Goal: Information Seeking & Learning: Check status

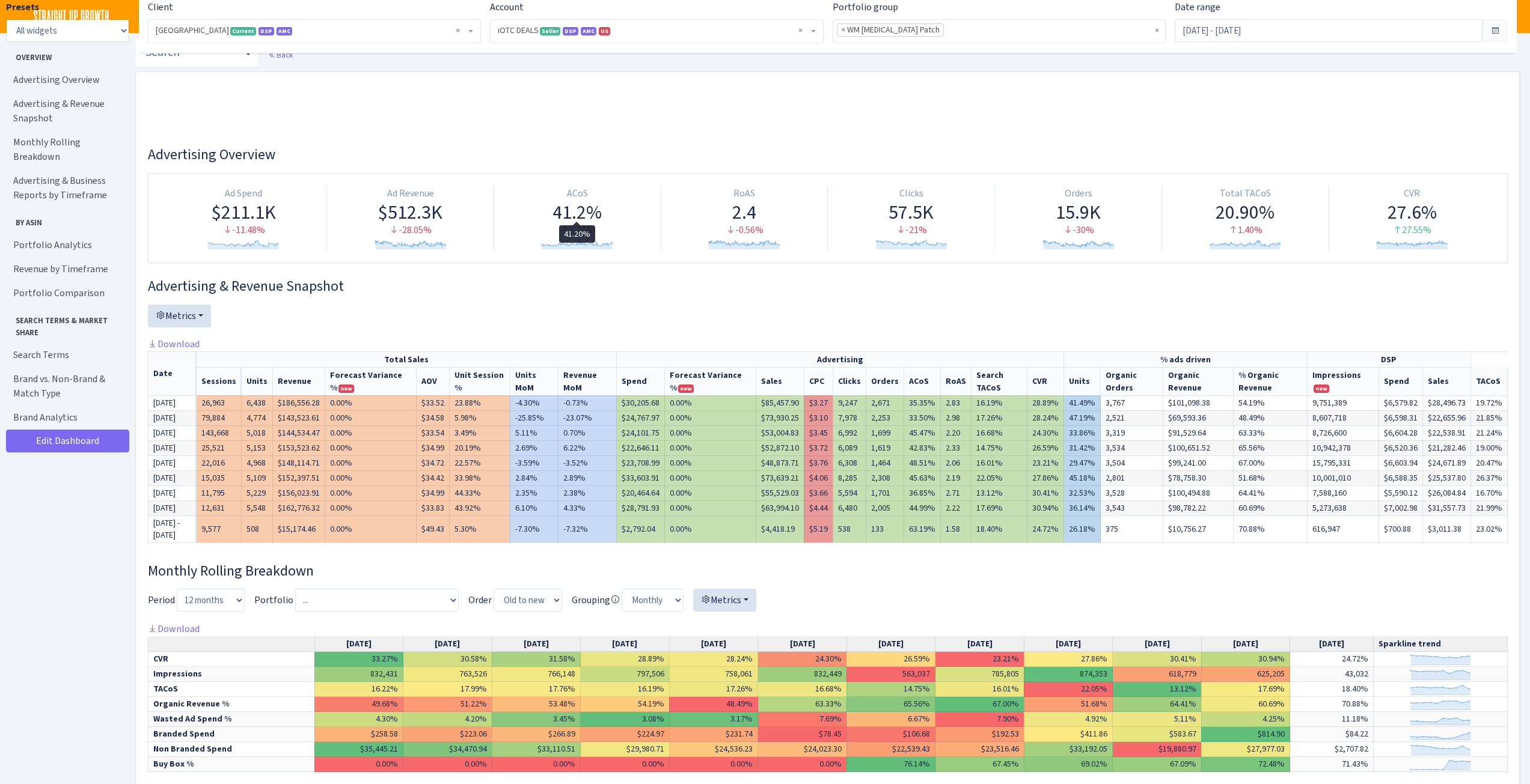
select select "1442369718141634"
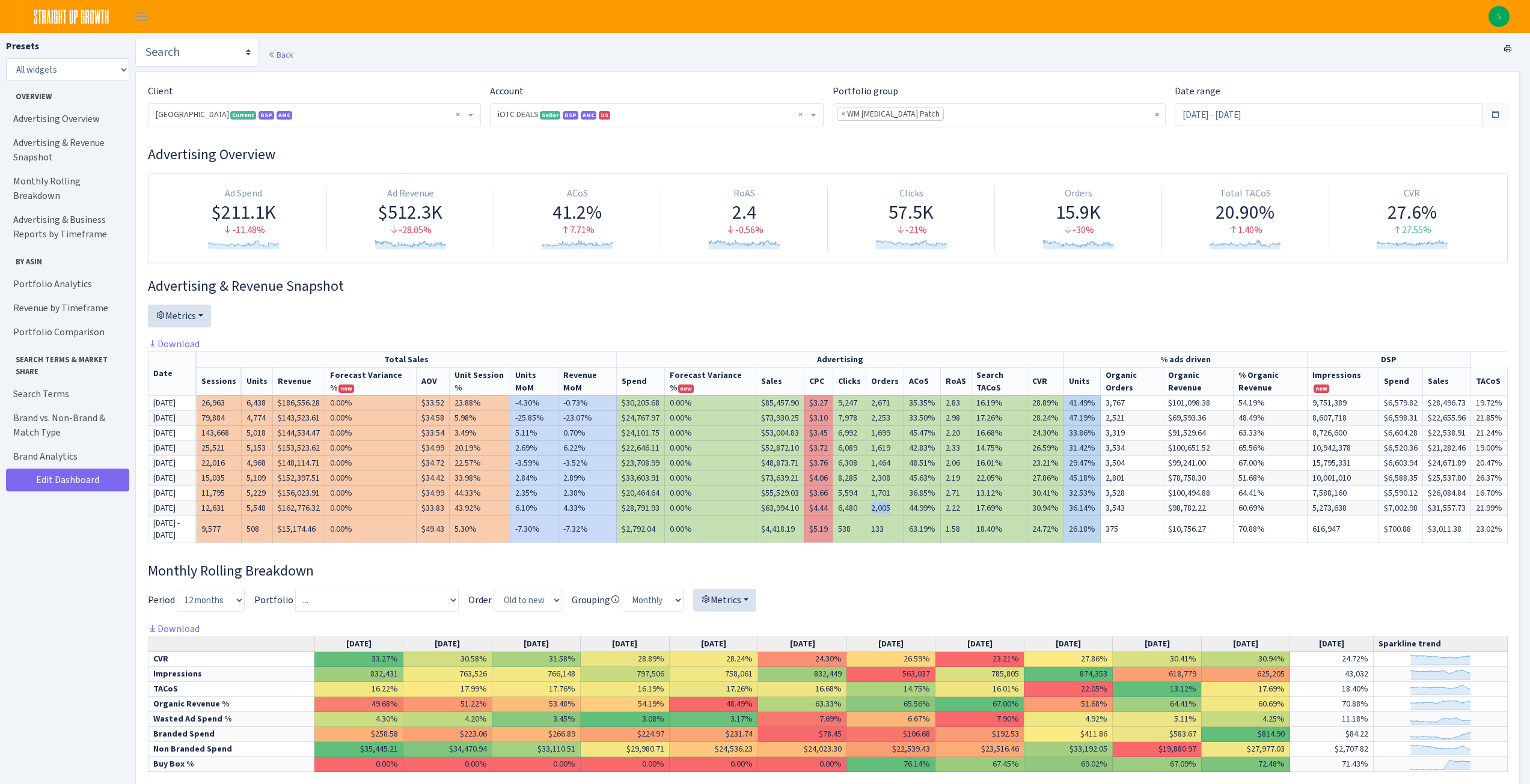
click at [244, 54] on select "Search DSP FBA Inventory Forecast Tracking Profitability Subscribe and save Pro…" at bounding box center [197, 52] width 123 height 29
click at [354, 52] on div "Back" at bounding box center [828, 54] width 1385 height 34
click at [1315, 118] on input "Jan 1, 2025 - Sep 3, 2025" at bounding box center [1329, 115] width 308 height 23
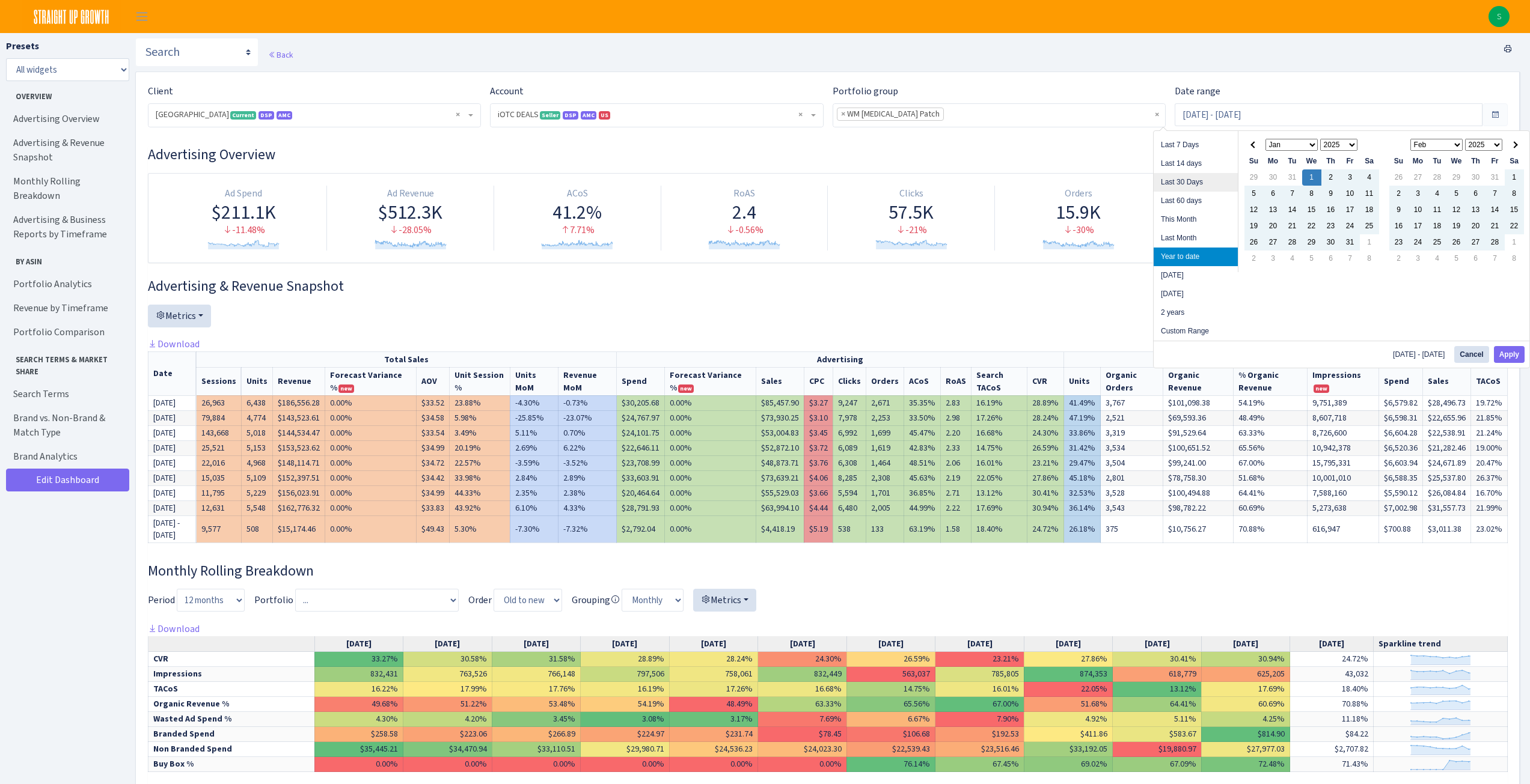
click at [1215, 182] on li "Last 30 Days" at bounding box center [1196, 183] width 84 height 19
type input "[DATE] - [DATE]"
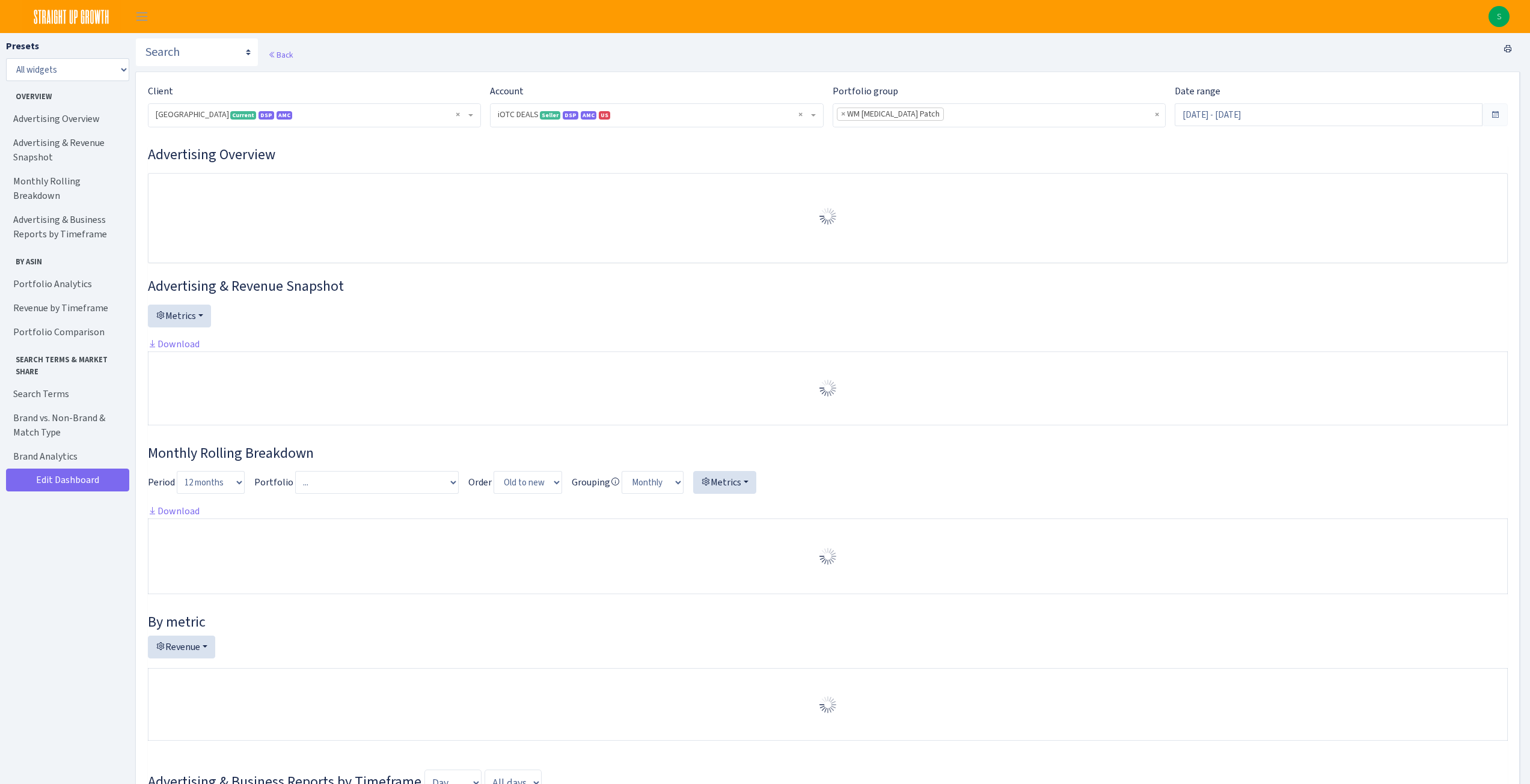
select select "1442369718141634"
click at [1164, 113] on ul "× × WM [MEDICAL_DATA] Patch" at bounding box center [999, 114] width 332 height 22
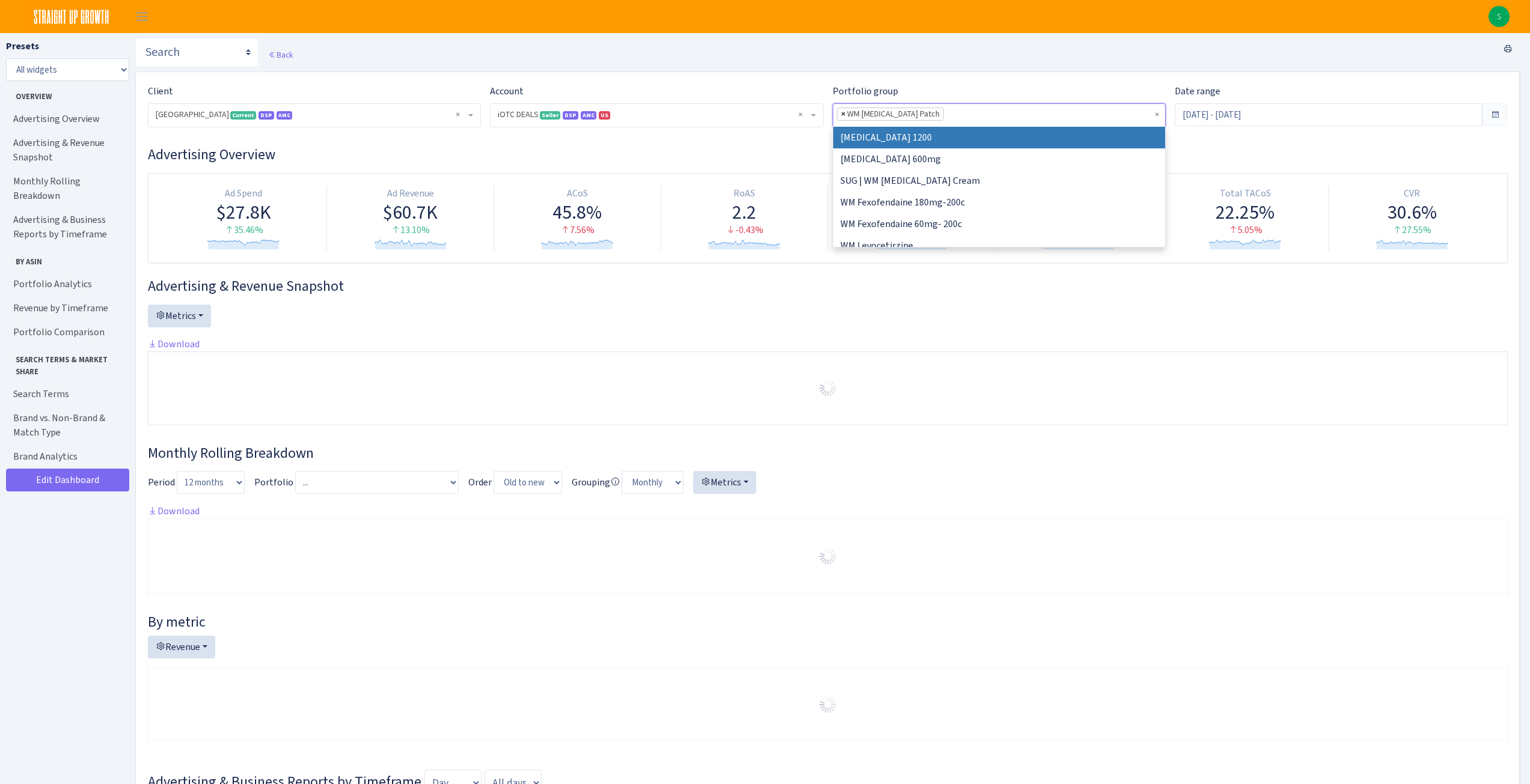
click at [843, 111] on span "×" at bounding box center [843, 114] width 4 height 12
select select
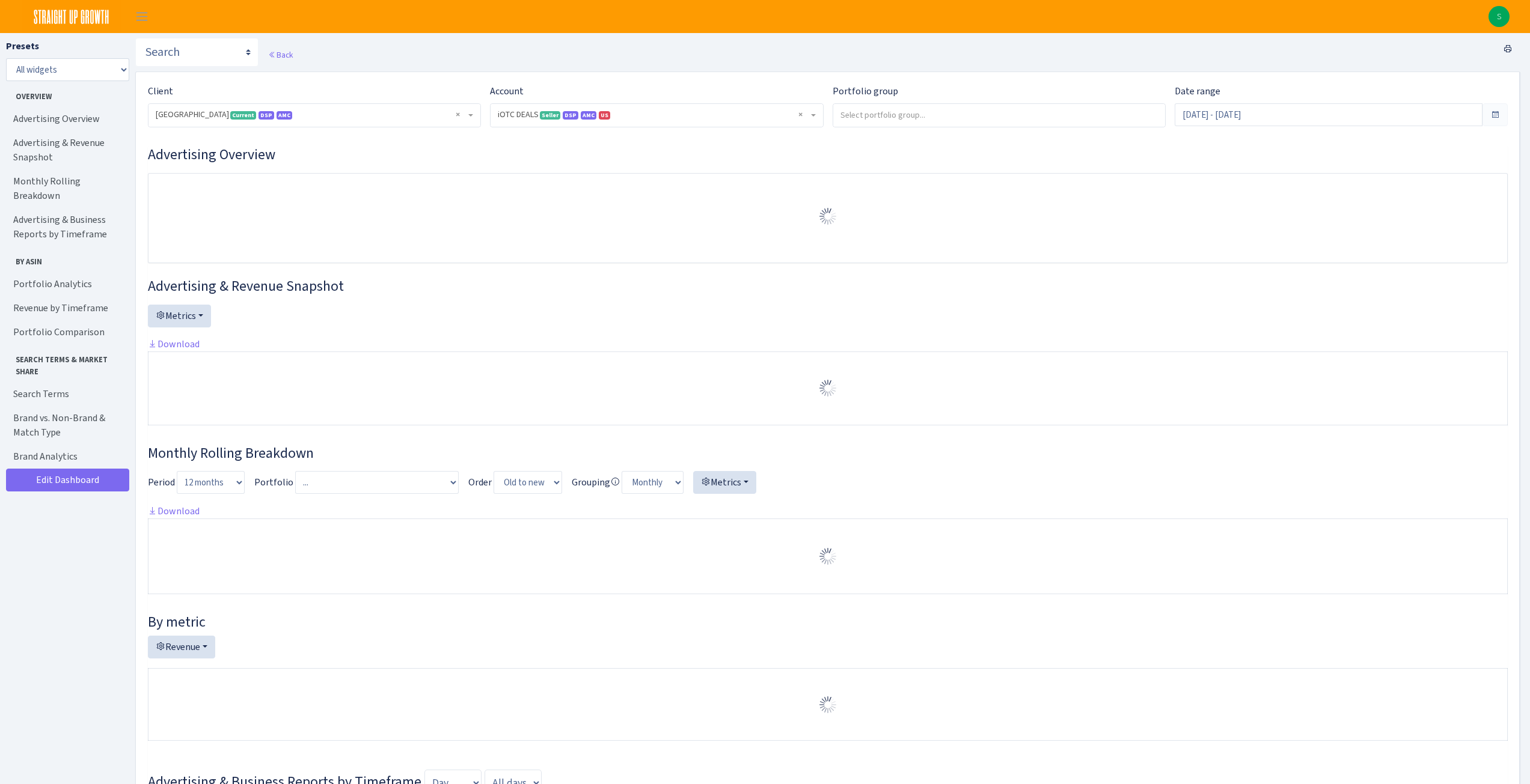
select select "1442369718141634"
click at [991, 118] on input "search" at bounding box center [999, 114] width 332 height 22
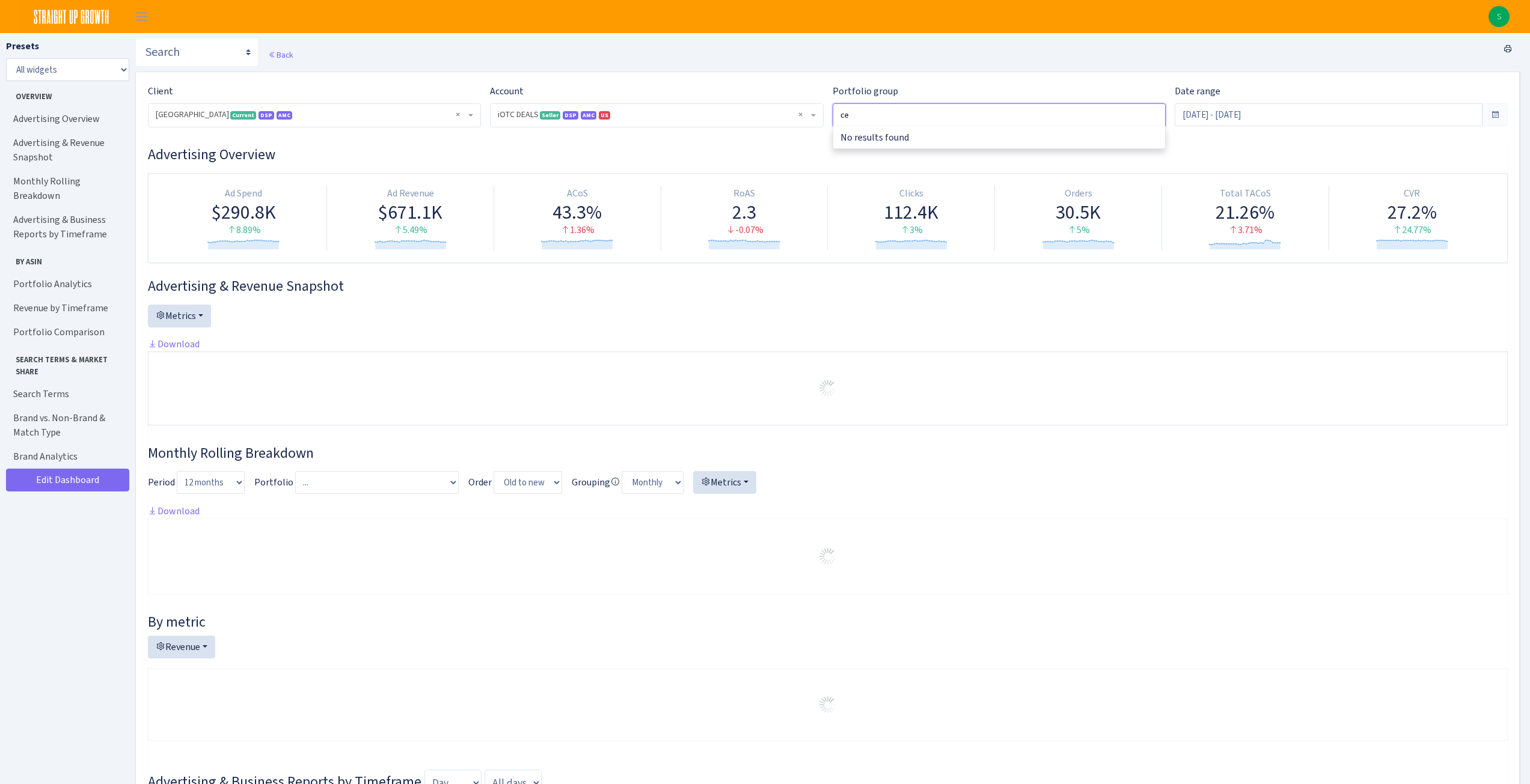
type input "c"
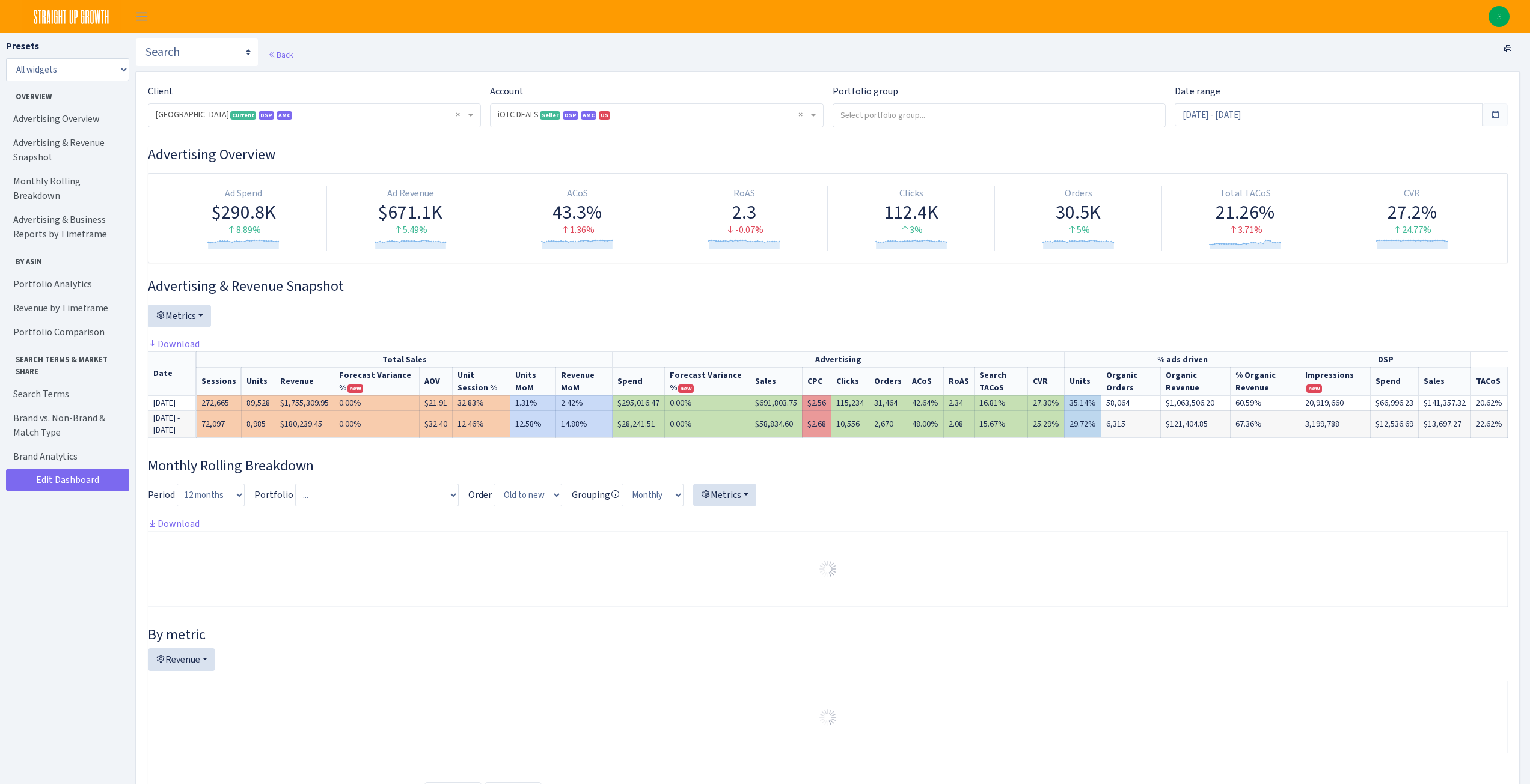
click at [911, 65] on div "Back" at bounding box center [828, 54] width 1385 height 34
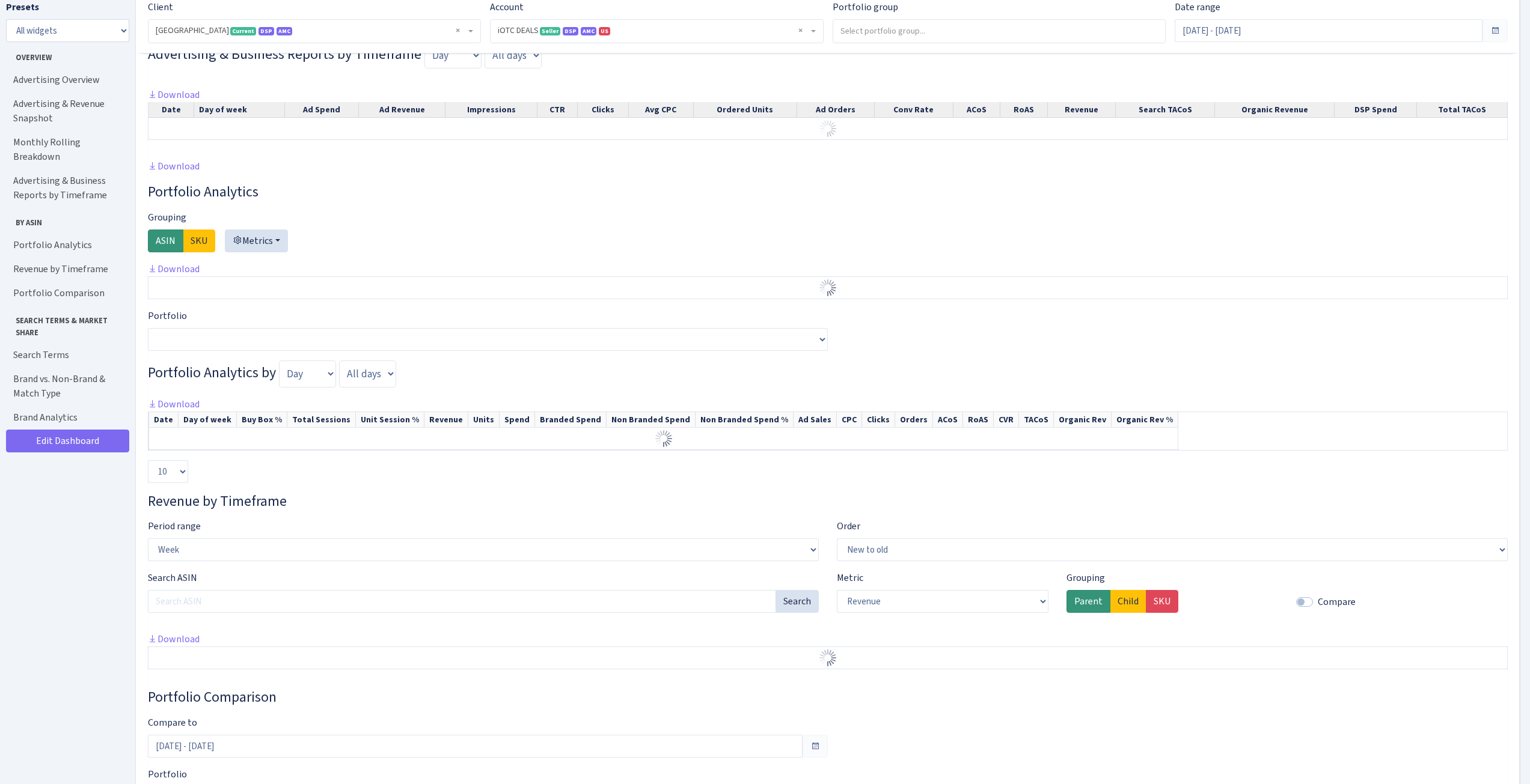
scroll to position [961, 0]
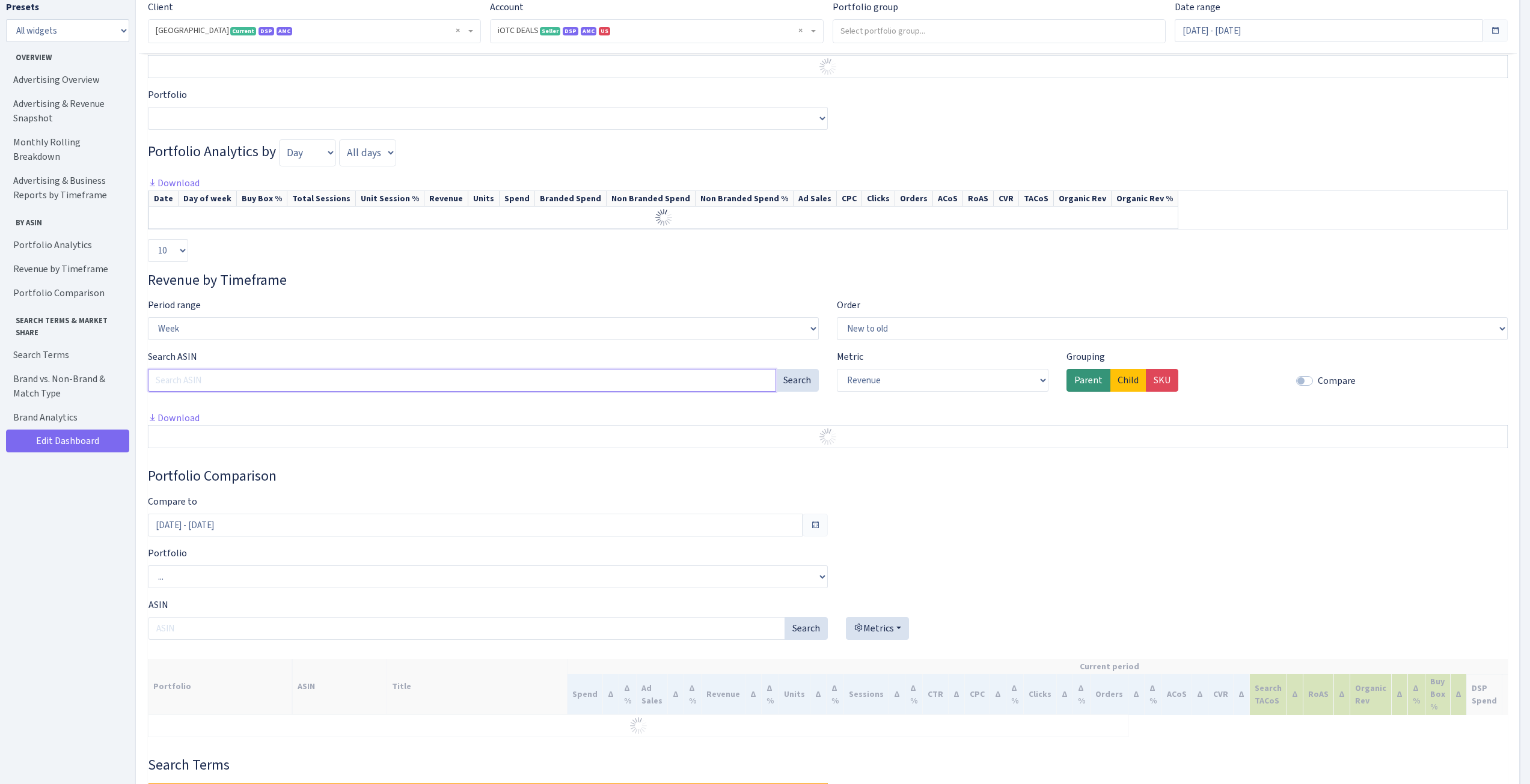
click at [380, 390] on input "Search ASIN" at bounding box center [462, 380] width 628 height 23
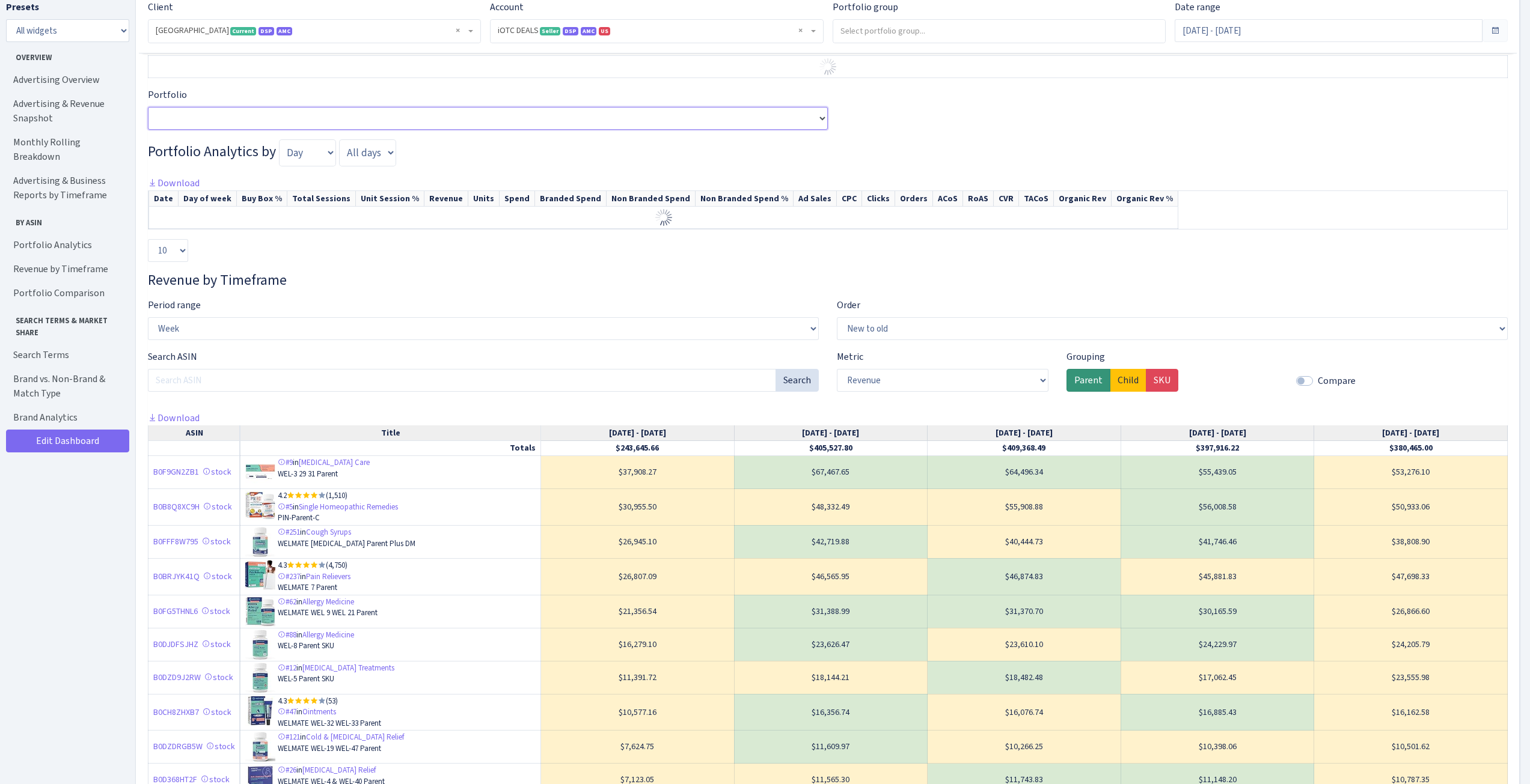
click at [248, 130] on select "Portfolio" at bounding box center [488, 118] width 680 height 23
click at [385, 314] on div "Period range Day Week Month Quarter Year" at bounding box center [483, 319] width 671 height 42
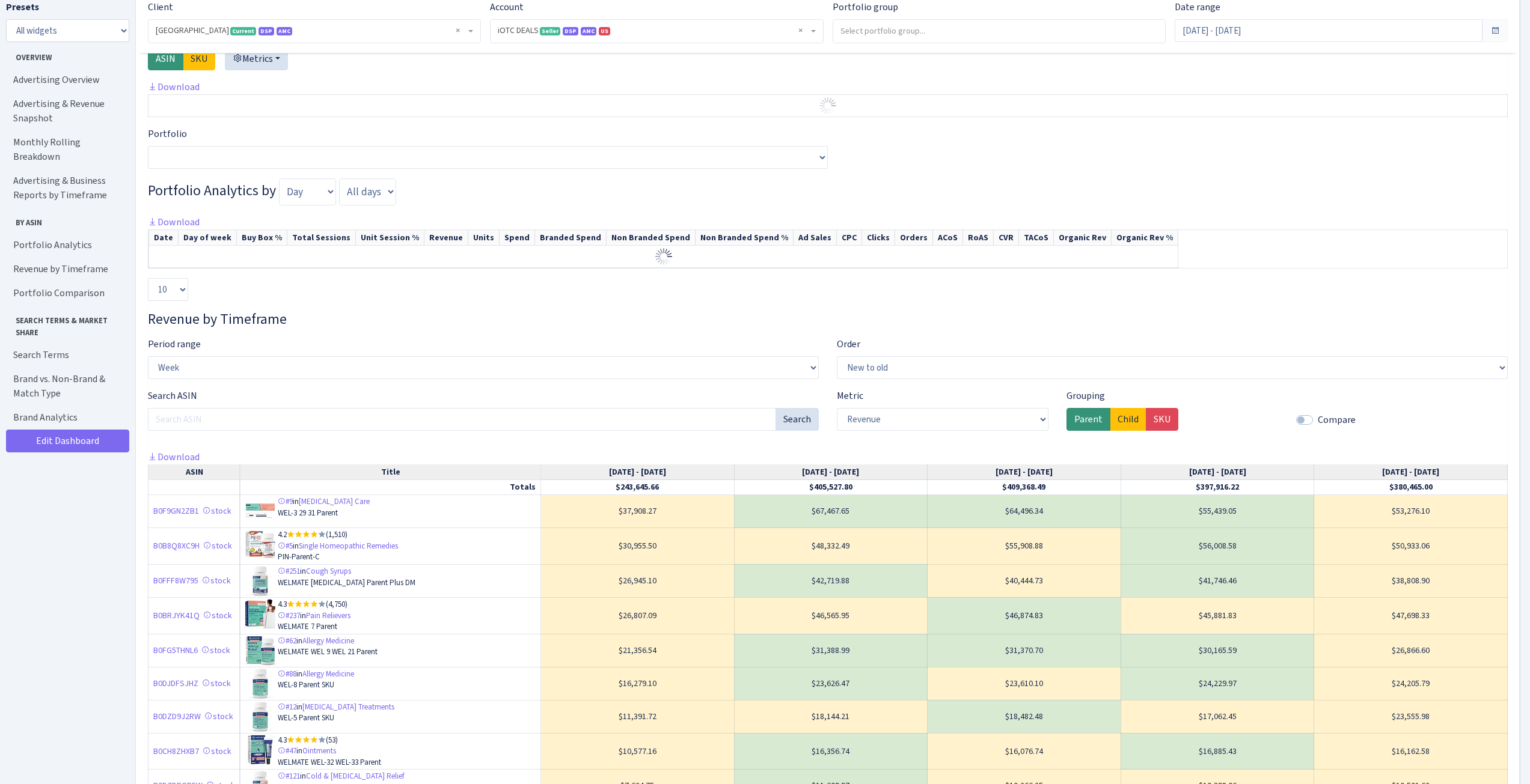
scroll to position [902, 0]
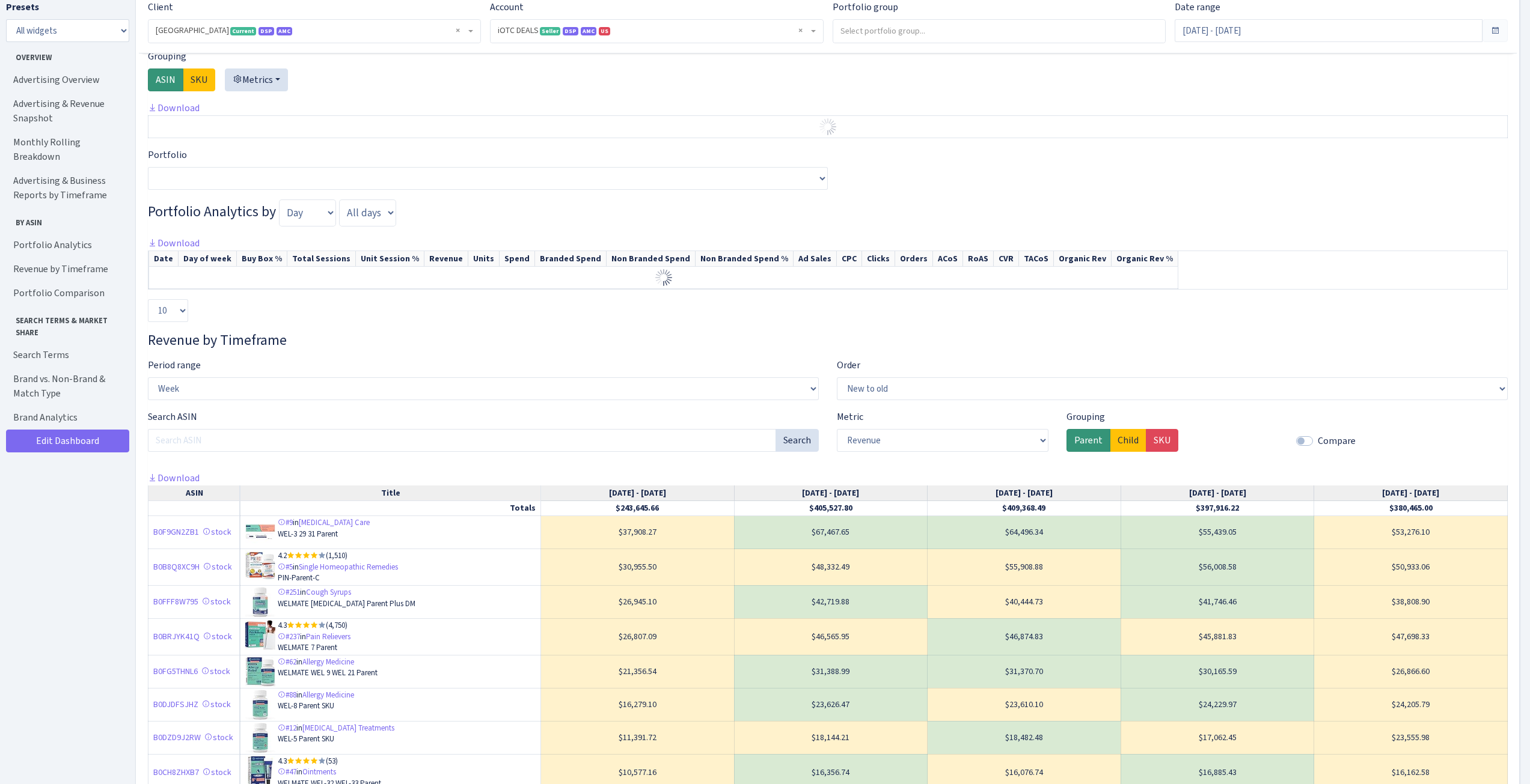
click at [325, 438] on div "Search ASIN Search" at bounding box center [483, 436] width 689 height 52
click at [328, 452] on input "Search ASIN" at bounding box center [462, 441] width 628 height 23
paste input "B09CJ9QS32"
type input "B09CJ9QS32"
click at [804, 452] on button "Search" at bounding box center [797, 441] width 43 height 23
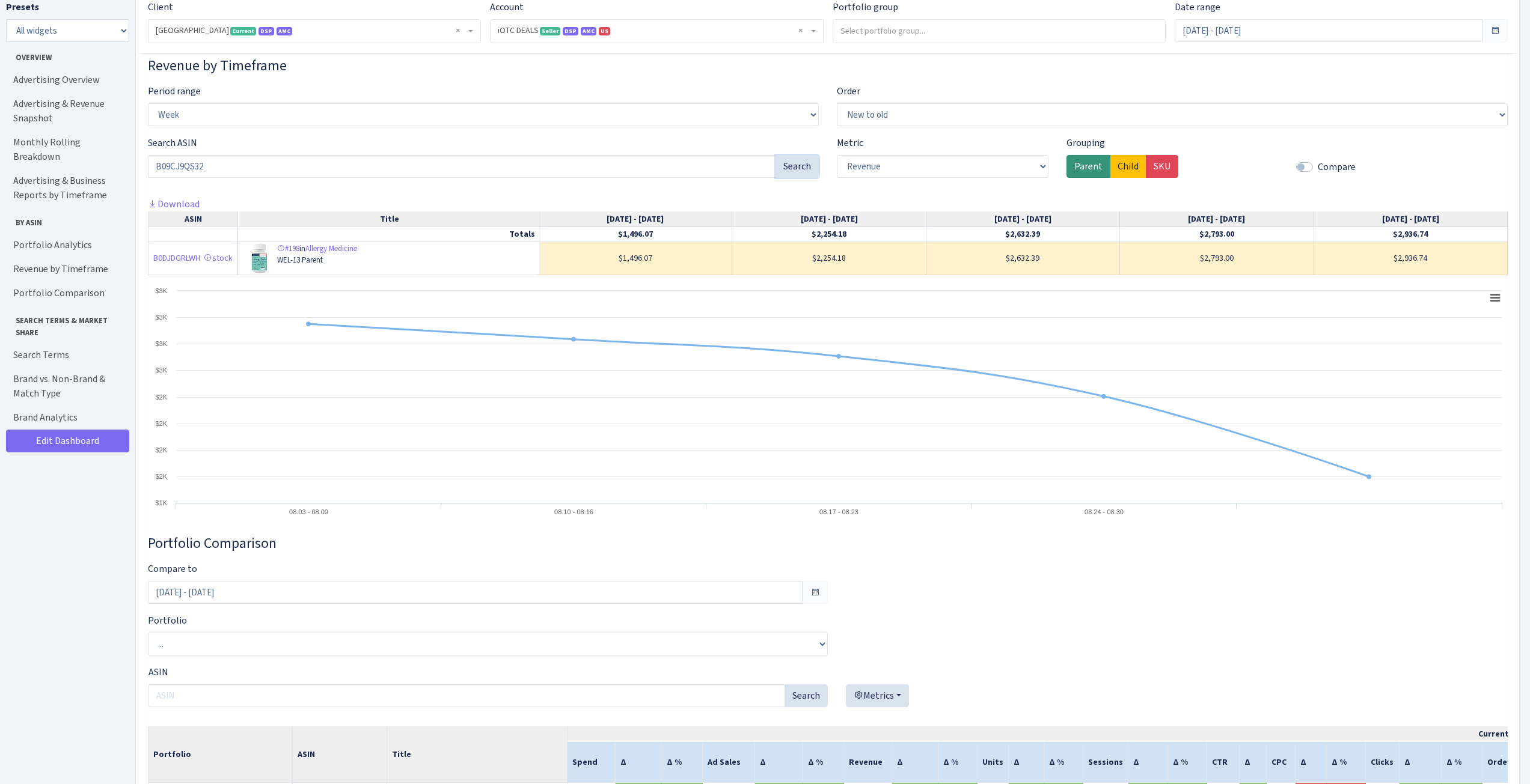
scroll to position [3005, 0]
click at [954, 179] on select "Revenue Units" at bounding box center [942, 167] width 211 height 23
select select "1"
click at [837, 168] on select "Revenue Units" at bounding box center [942, 167] width 211 height 23
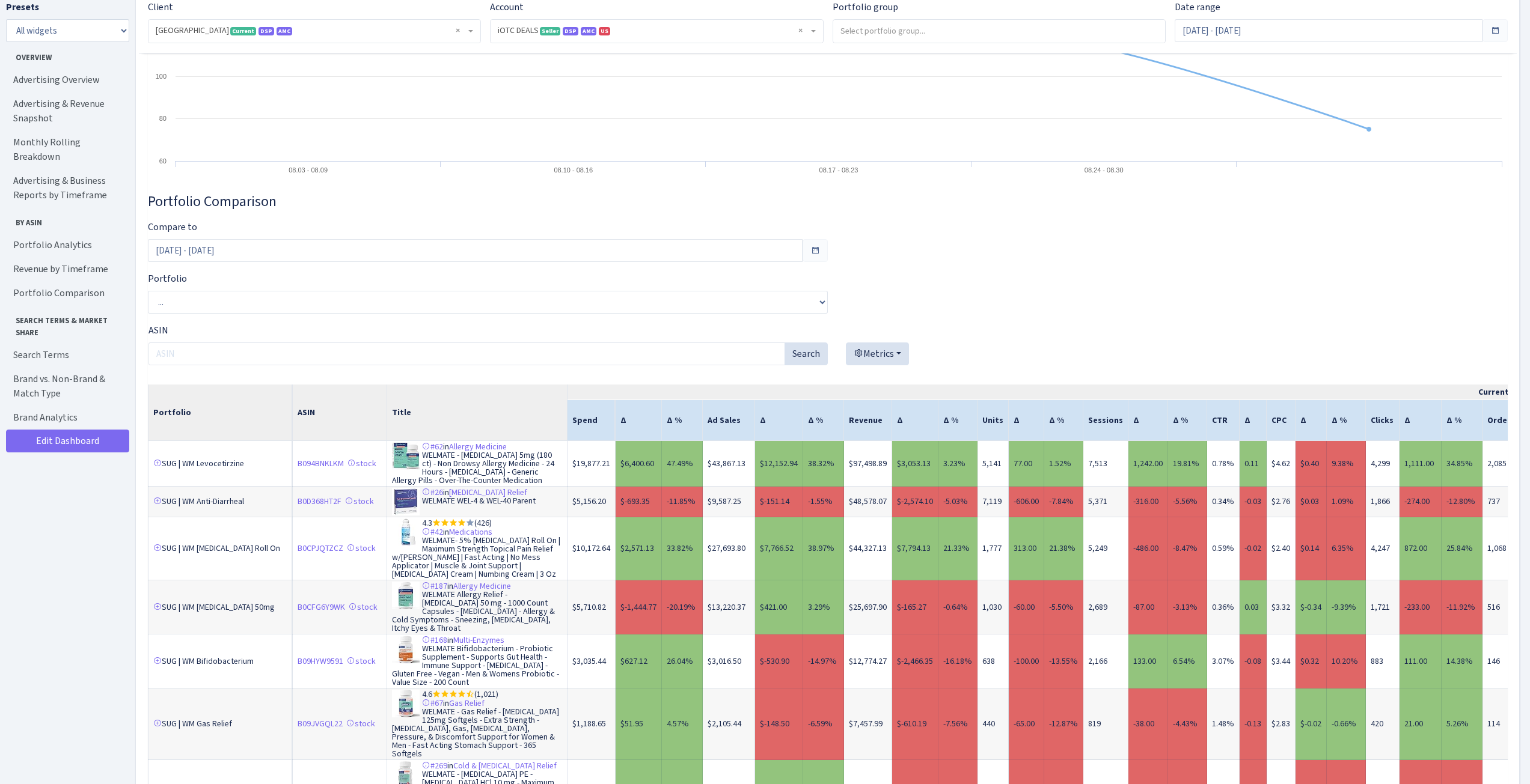
scroll to position [3366, 0]
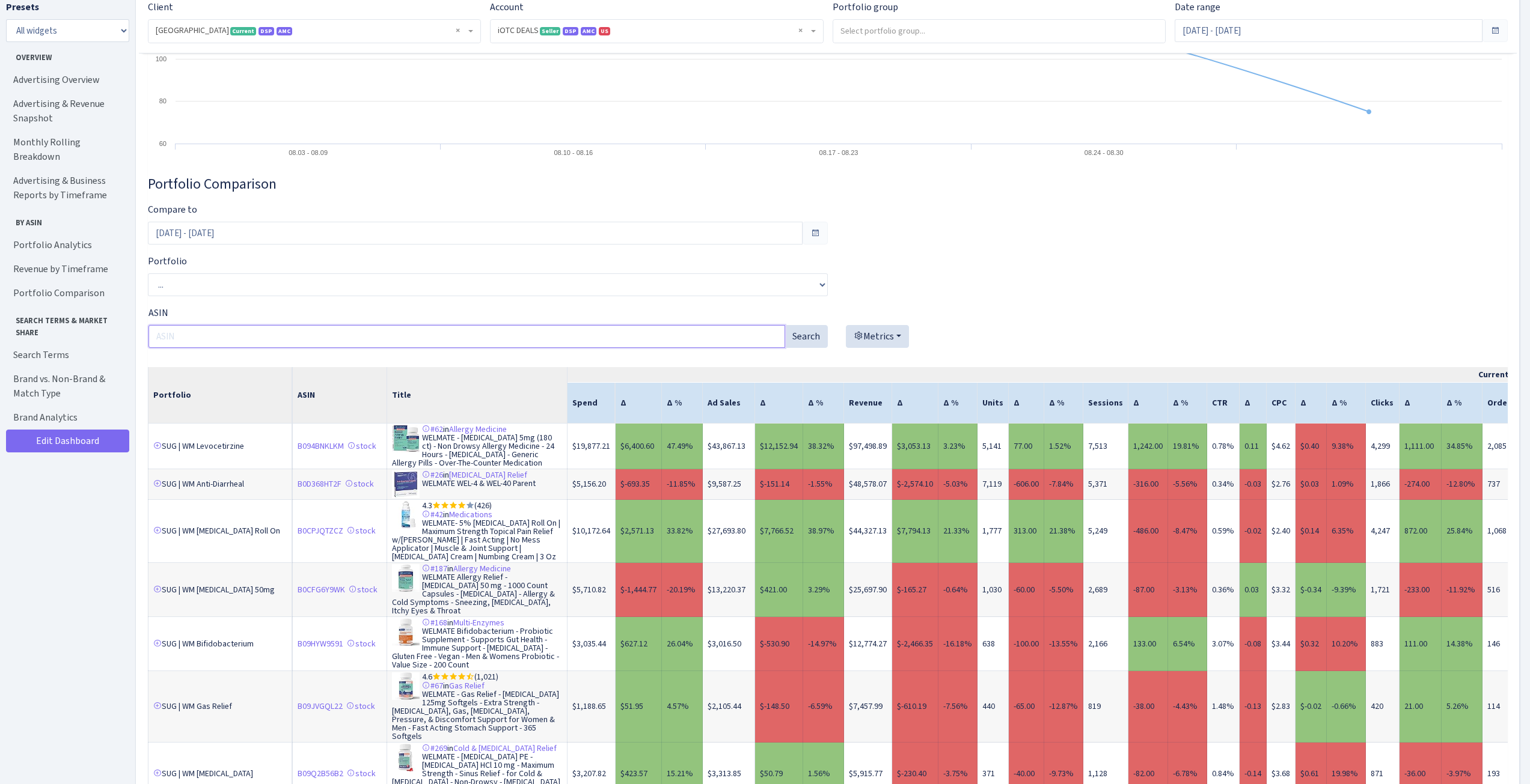
click at [302, 348] on input "ASIN" at bounding box center [467, 336] width 637 height 23
paste input "B09CJ9QS32"
type input "B09CJ9QS32"
click at [796, 348] on button "Search" at bounding box center [806, 336] width 43 height 23
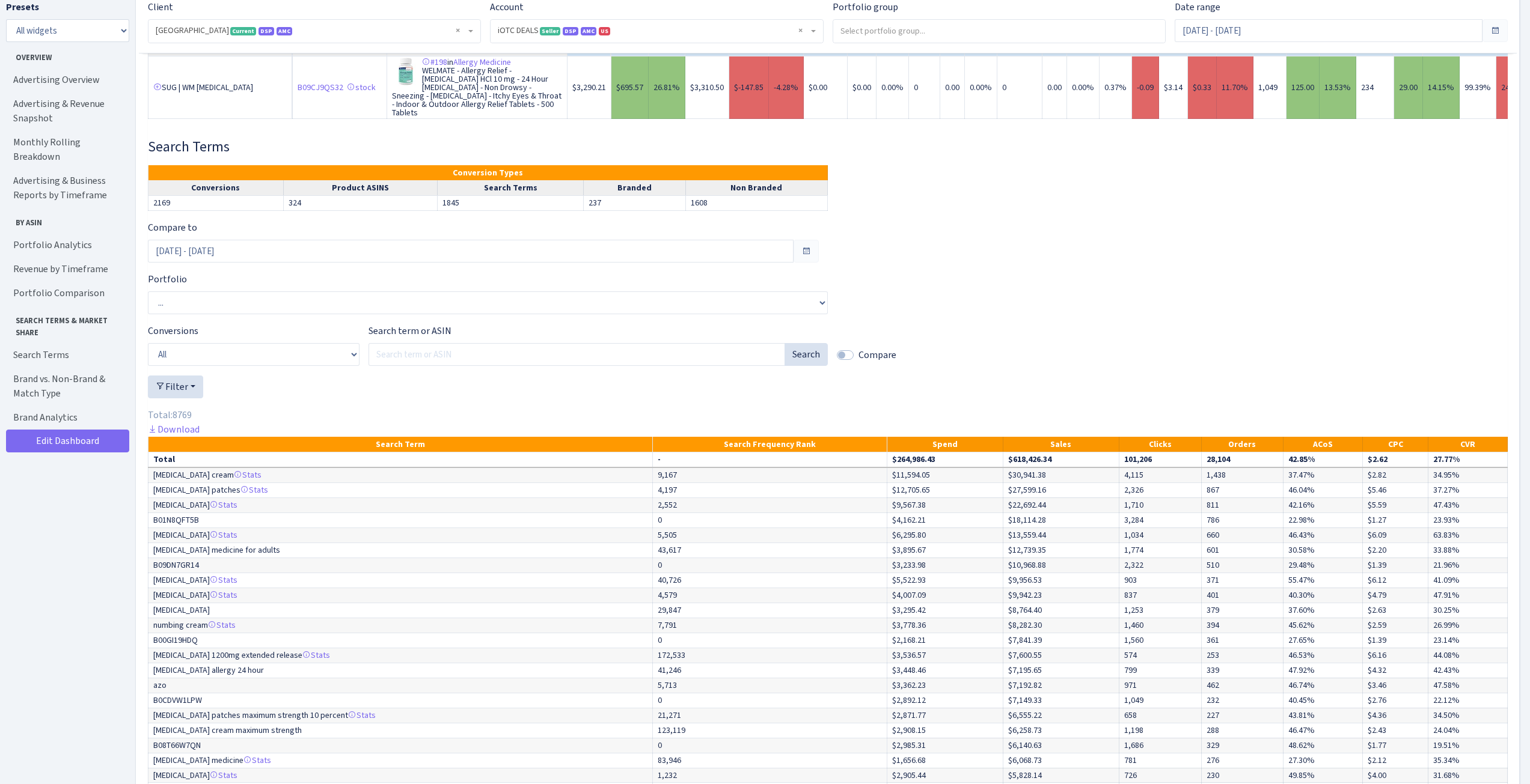
scroll to position [3734, 0]
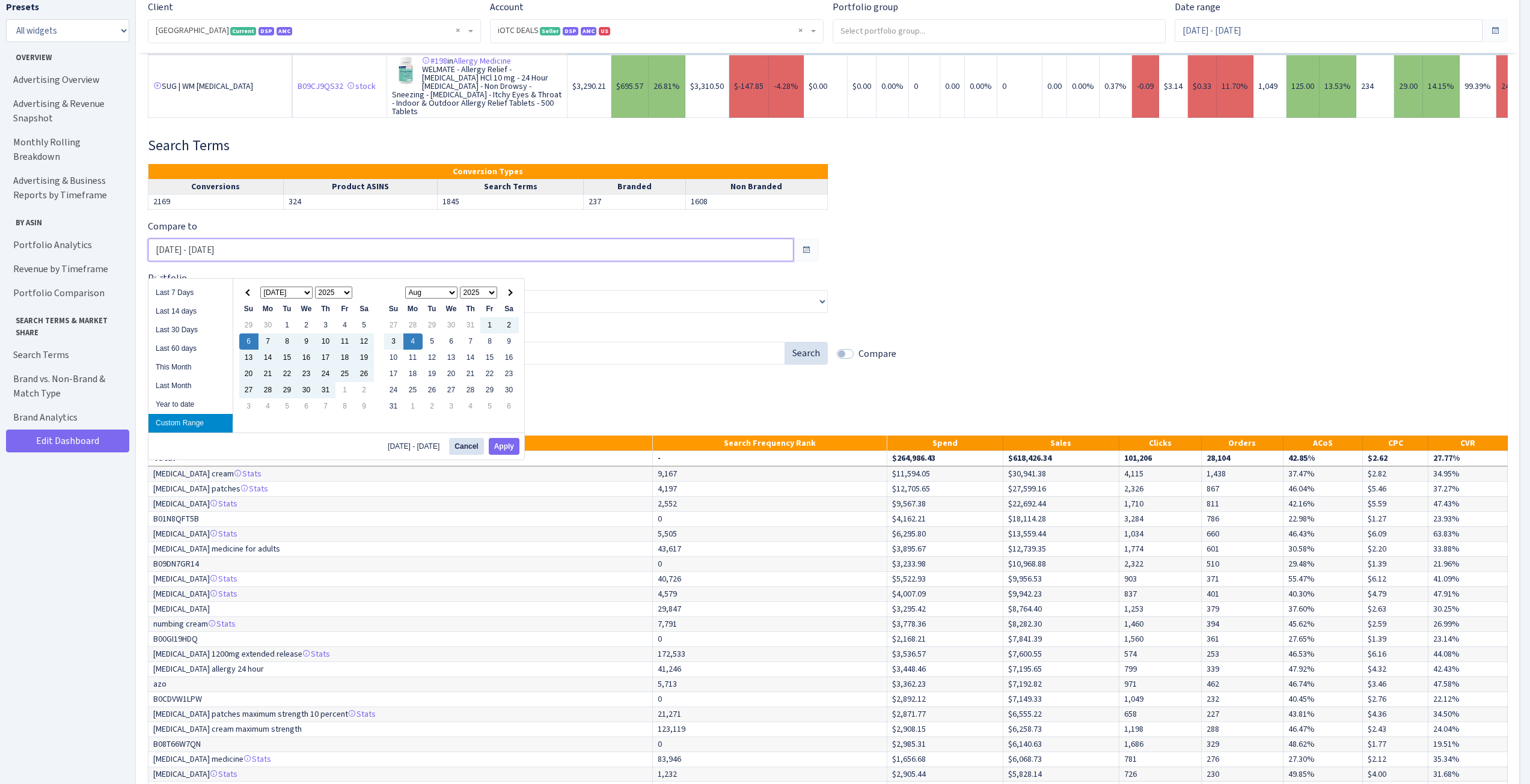
click at [301, 261] on input "[DATE] - [DATE]" at bounding box center [471, 250] width 645 height 23
click at [671, 354] on div "Search term or ASIN Search" at bounding box center [598, 343] width 459 height 42
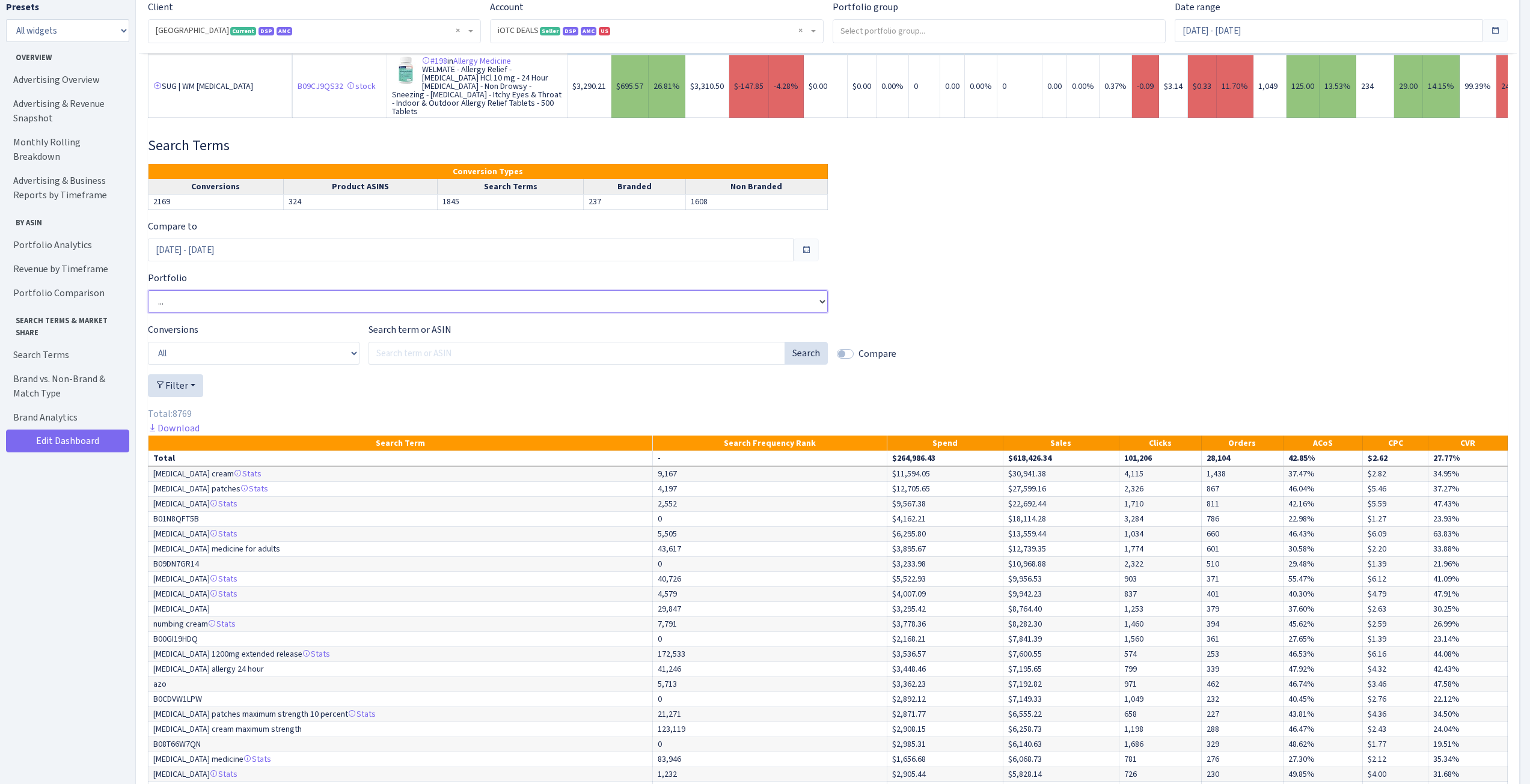
click at [341, 313] on select "... 1 - Levo Dihyd BSS 6 - Lido Patch 8 - Diarrhea 9 - Saccharomyces 9.13 - Bif…" at bounding box center [488, 302] width 680 height 23
select select "197599469370225"
click at [148, 303] on select "... 1 - Levo Dihyd BSS 6 - Lido Patch 8 - Diarrhea 9 - Saccharomyces 9.13 - Bif…" at bounding box center [488, 302] width 680 height 23
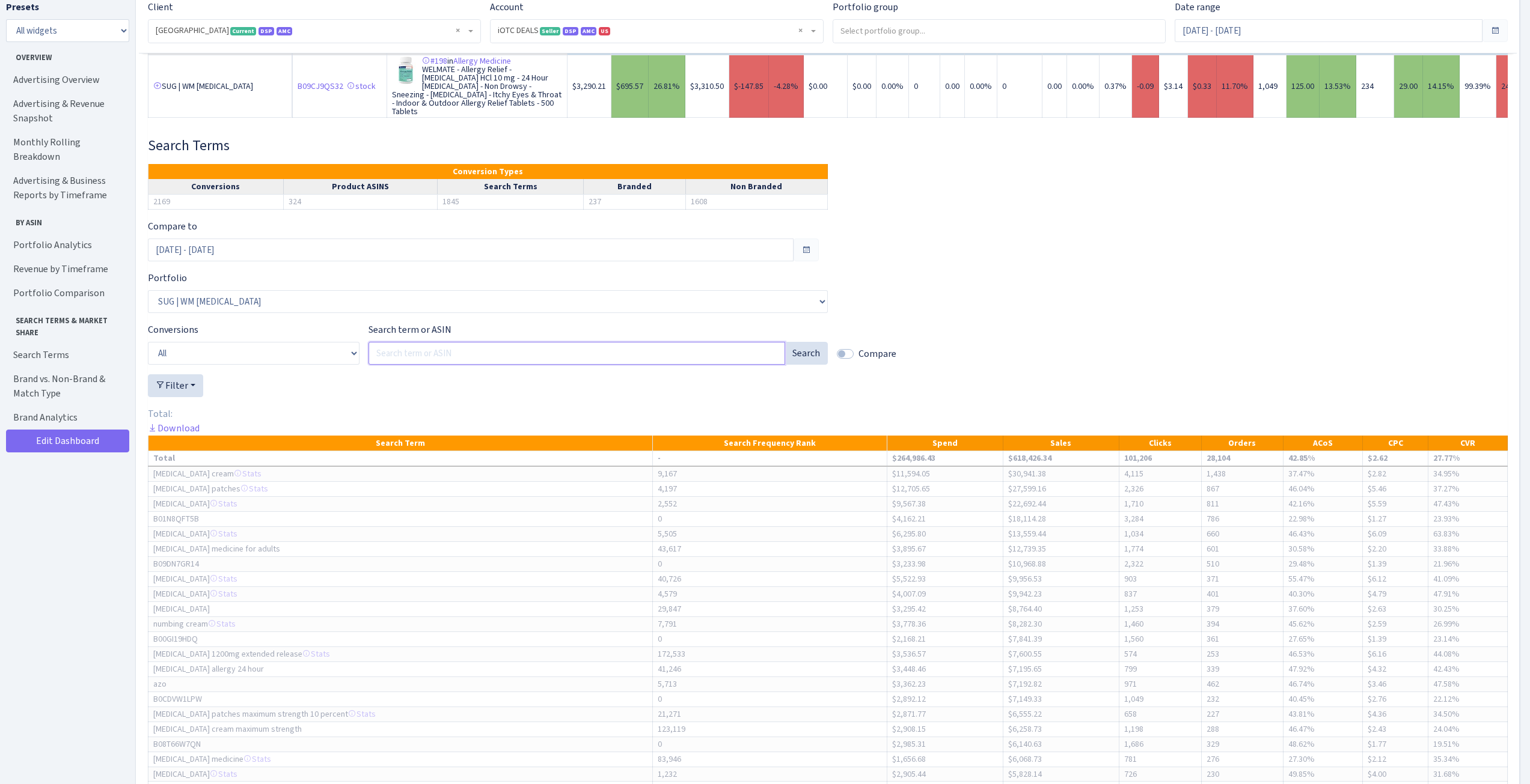
click at [440, 365] on input "Search term or ASIN" at bounding box center [576, 353] width 417 height 23
paste input "B09CJ9QS32"
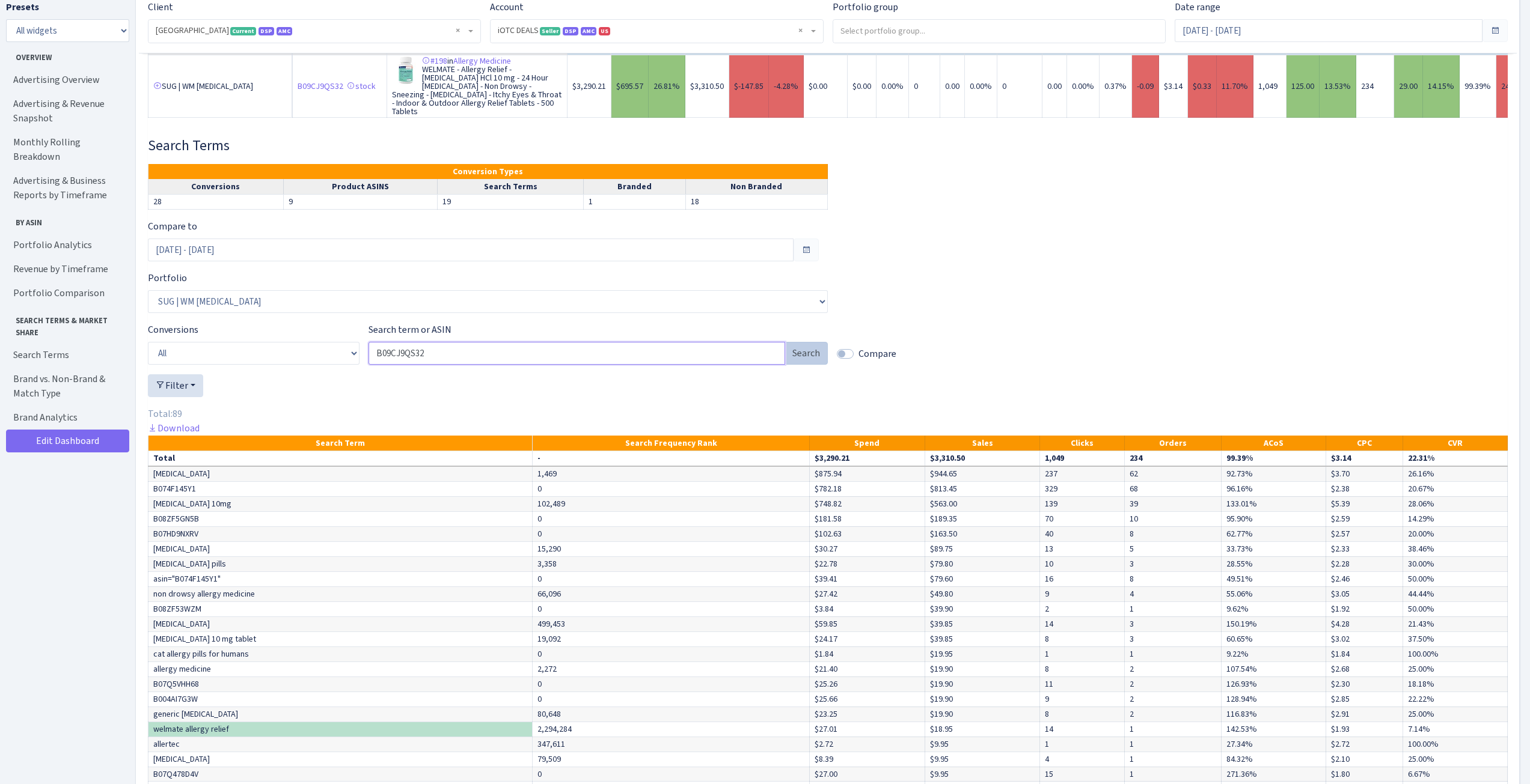
type input "B09CJ9QS32"
click at [787, 365] on button "Search" at bounding box center [806, 353] width 43 height 23
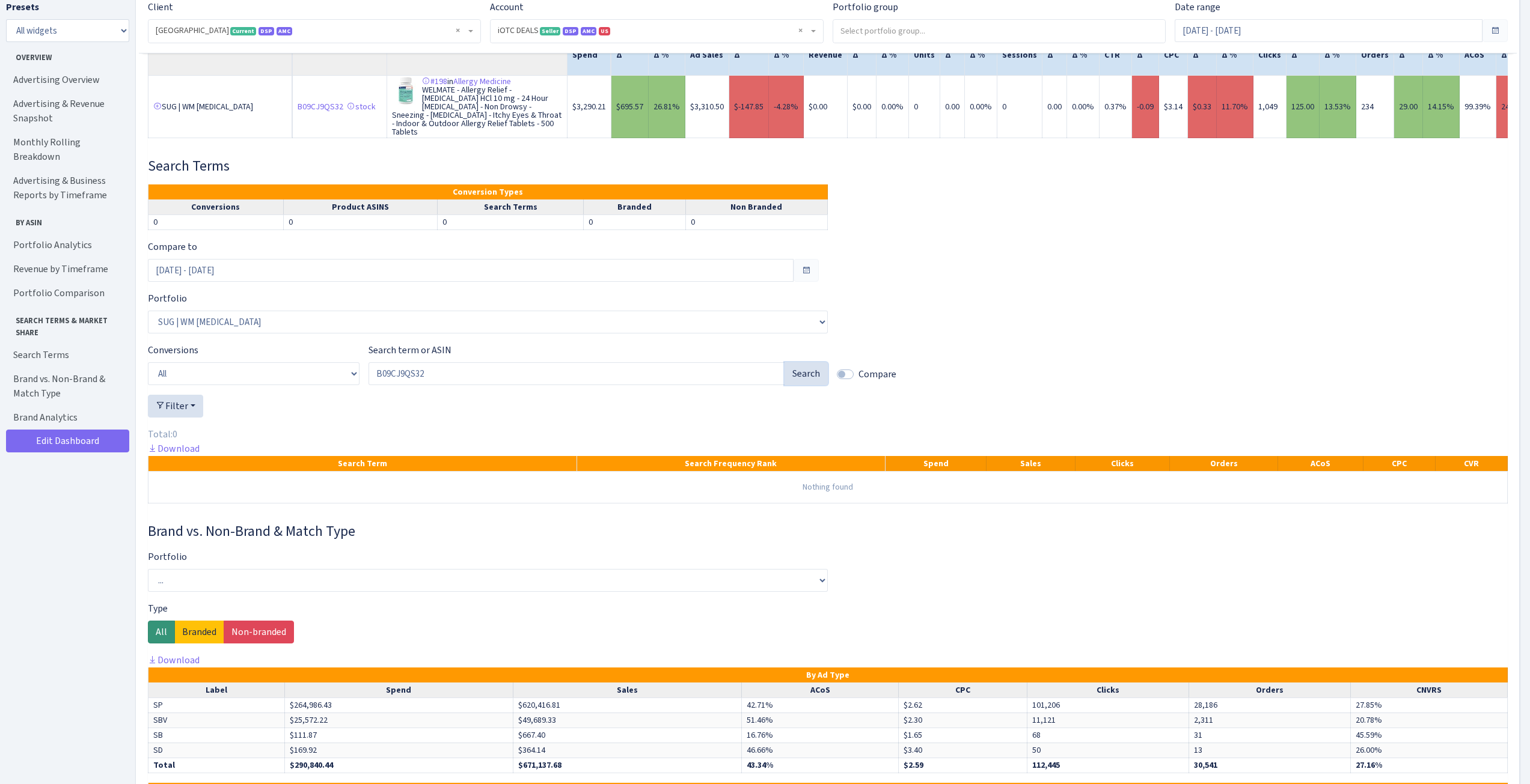
scroll to position [3674, 0]
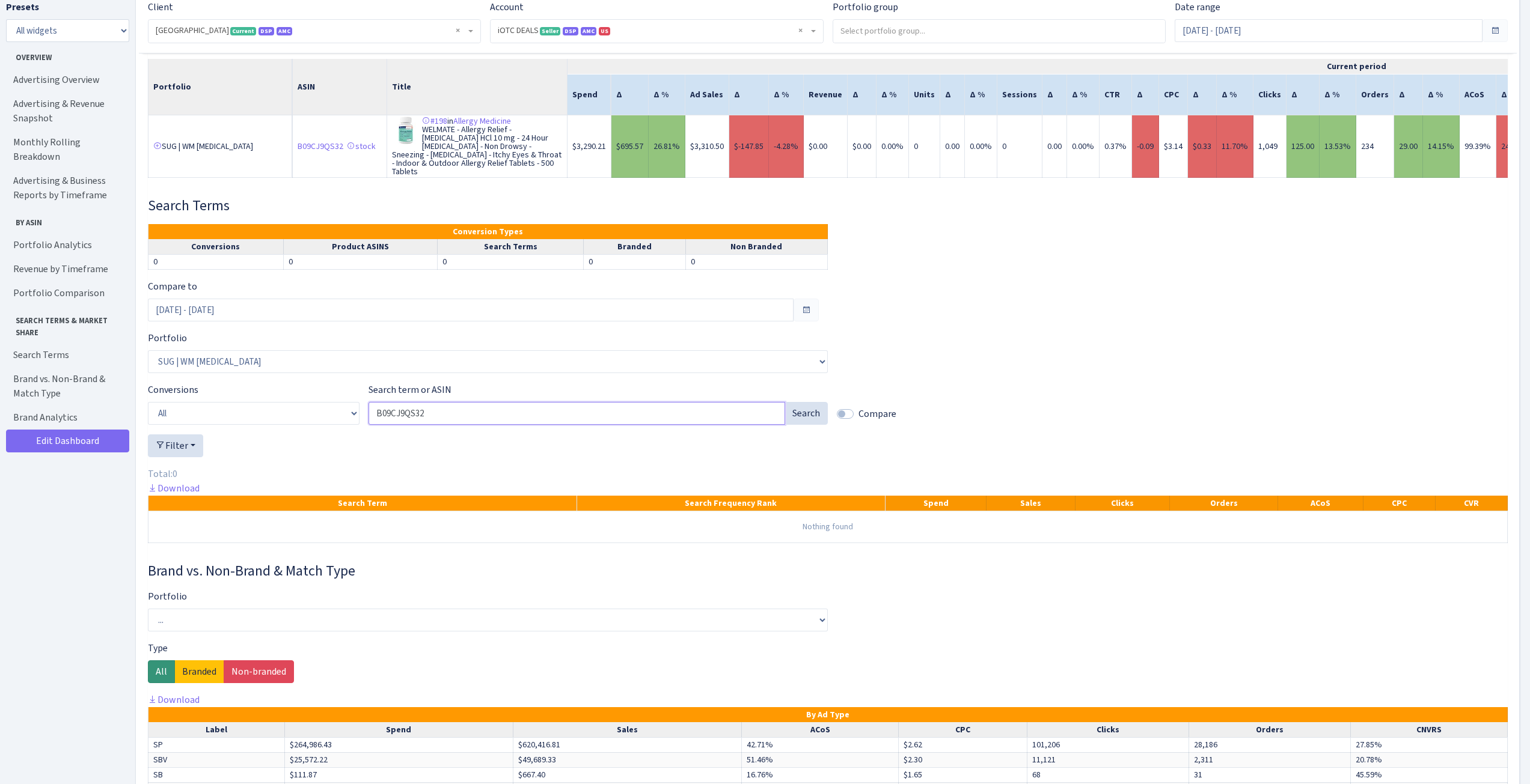
click at [770, 425] on input "B09CJ9QS32" at bounding box center [576, 413] width 417 height 23
click at [986, 375] on div "Compare to Jul 6, 2025 - Aug 4, 2025 Portfolio ... 1 - Levo Dihyd BSS 6 - Lido …" at bounding box center [828, 417] width 1360 height 274
click at [814, 423] on button "Search" at bounding box center [806, 413] width 43 height 23
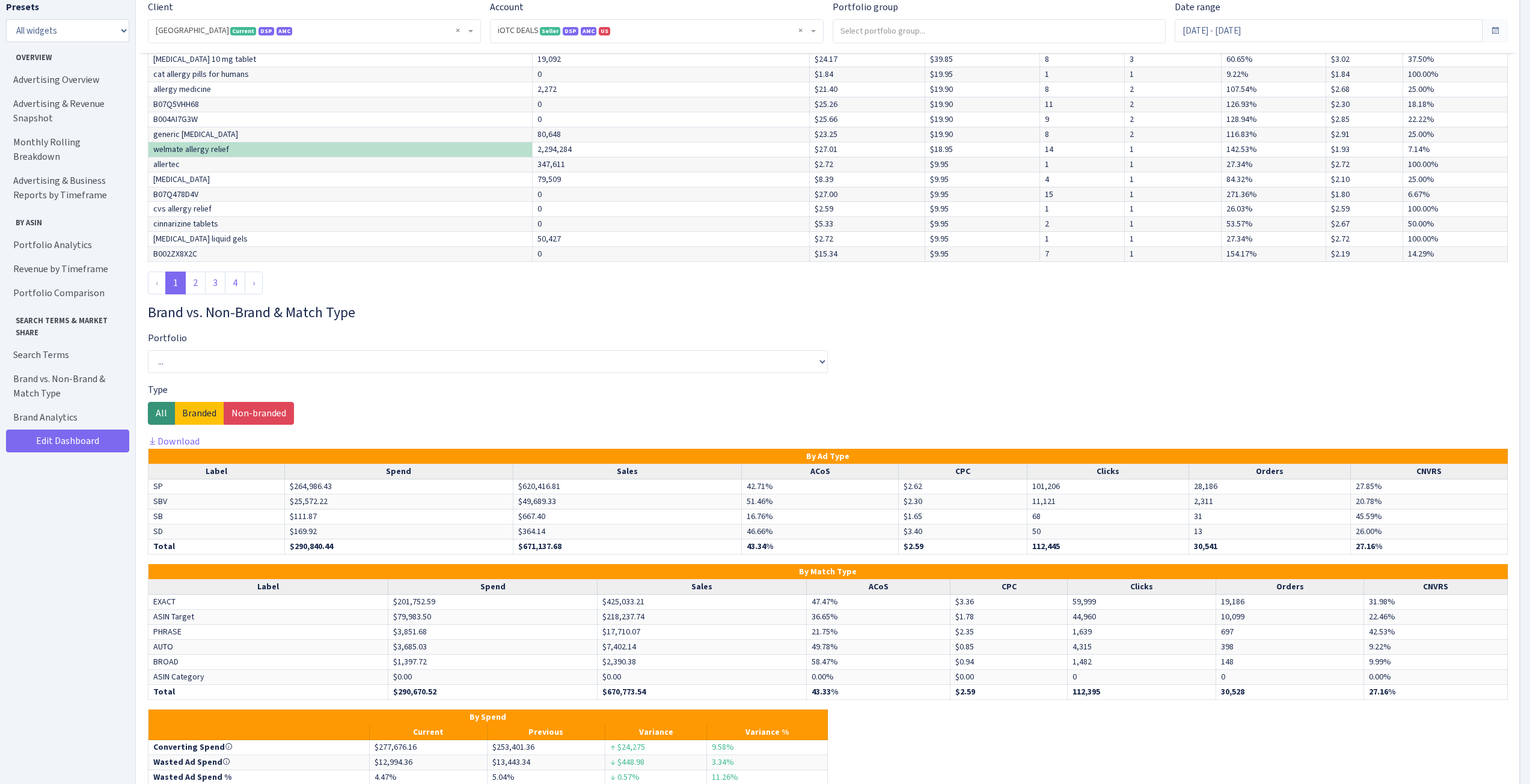
scroll to position [4335, 0]
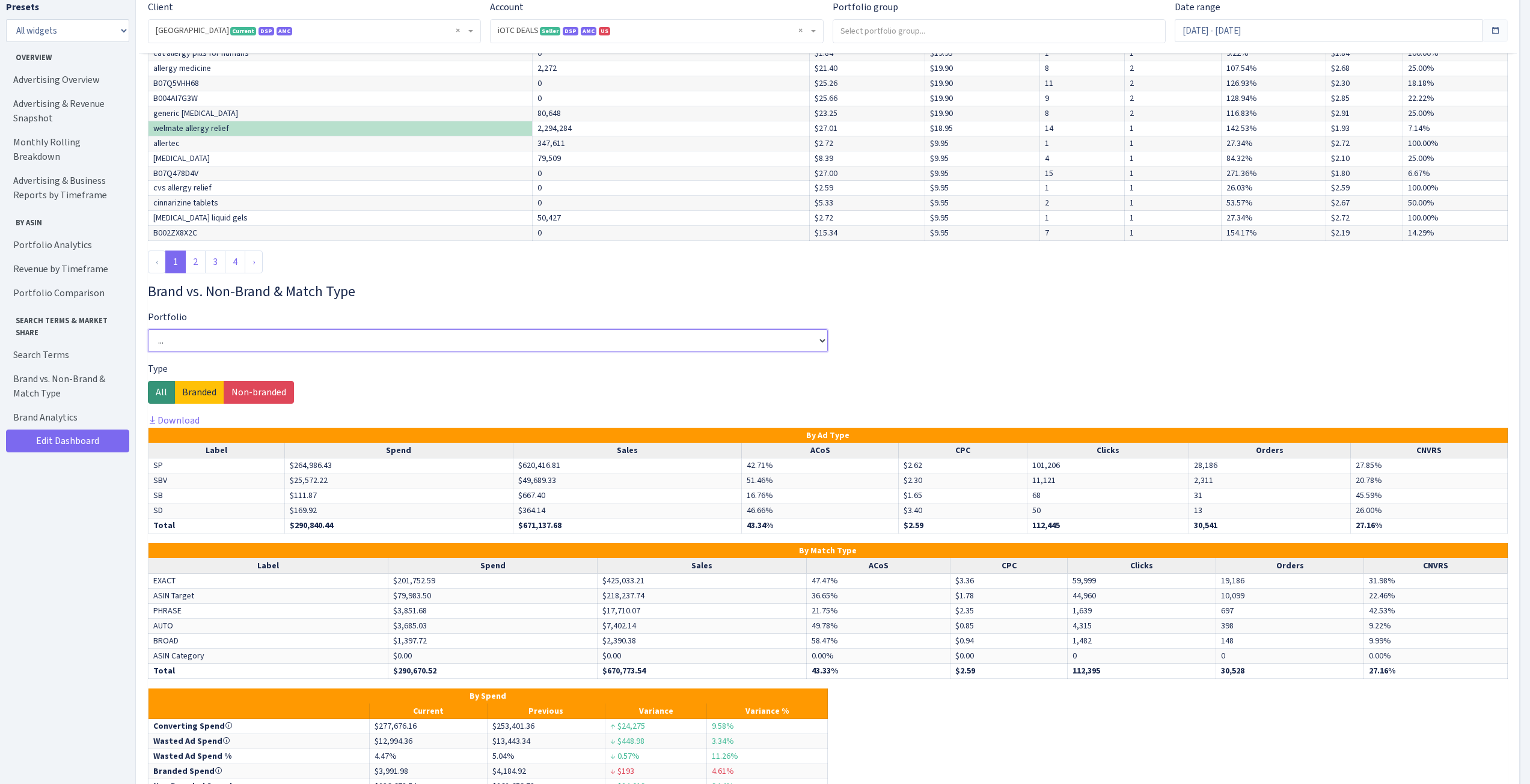
click at [533, 352] on select "... 1 - Levo Dihyd BSS 6 - Lido Patch 8 - Diarrhea 9 - Saccharomyces 9.13 - Bif…" at bounding box center [488, 341] width 680 height 23
select select "197599469370225"
click at [148, 343] on select "... 1 - Levo Dihyd BSS 6 - Lido Patch 8 - Diarrhea 9 - Saccharomyces 9.13 - Bif…" at bounding box center [488, 341] width 680 height 23
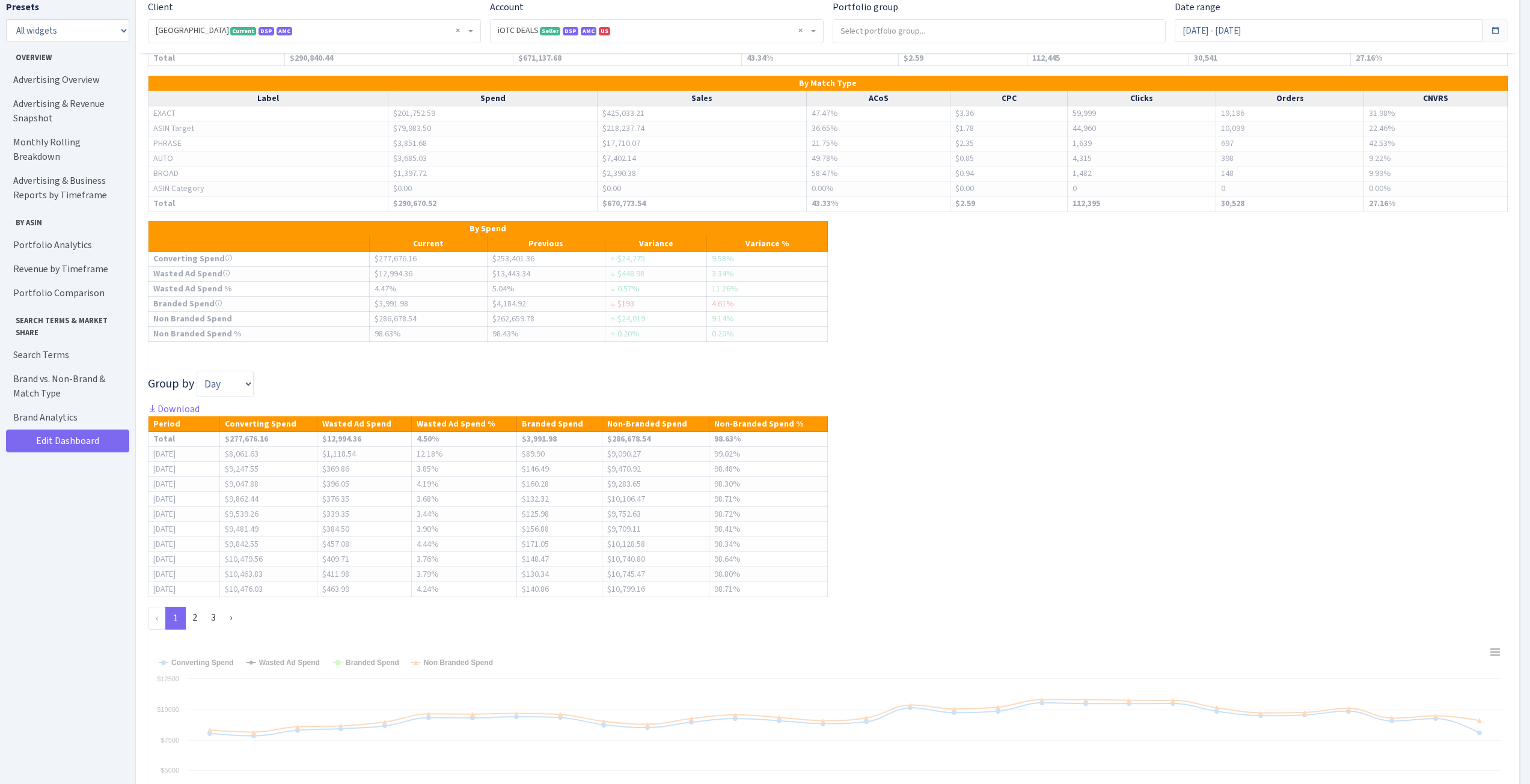
scroll to position [4816, 0]
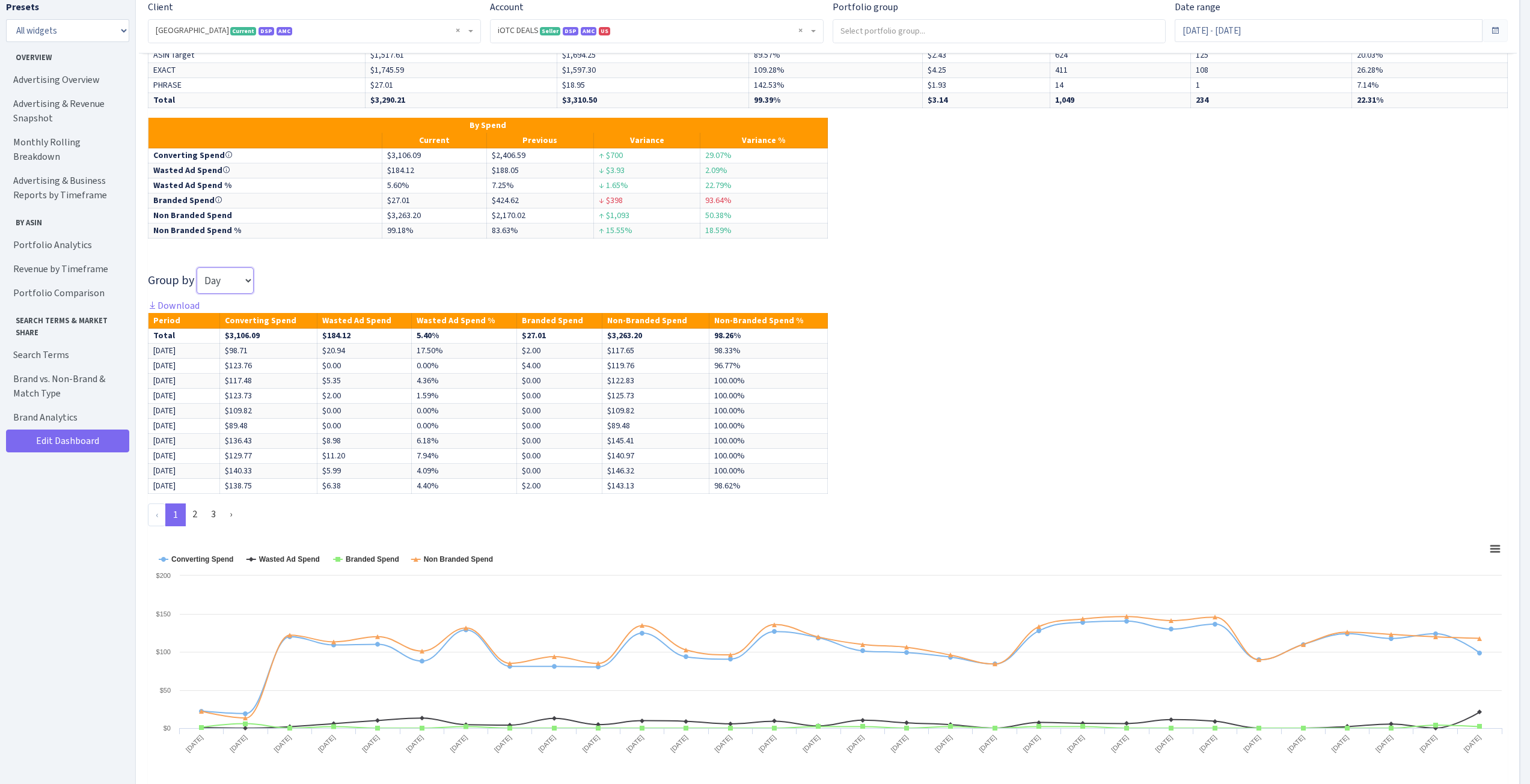
click at [247, 287] on select "Day Week Month Quarter" at bounding box center [225, 281] width 57 height 27
select select "week"
click at [197, 280] on select "Day Week Month Quarter" at bounding box center [225, 281] width 57 height 27
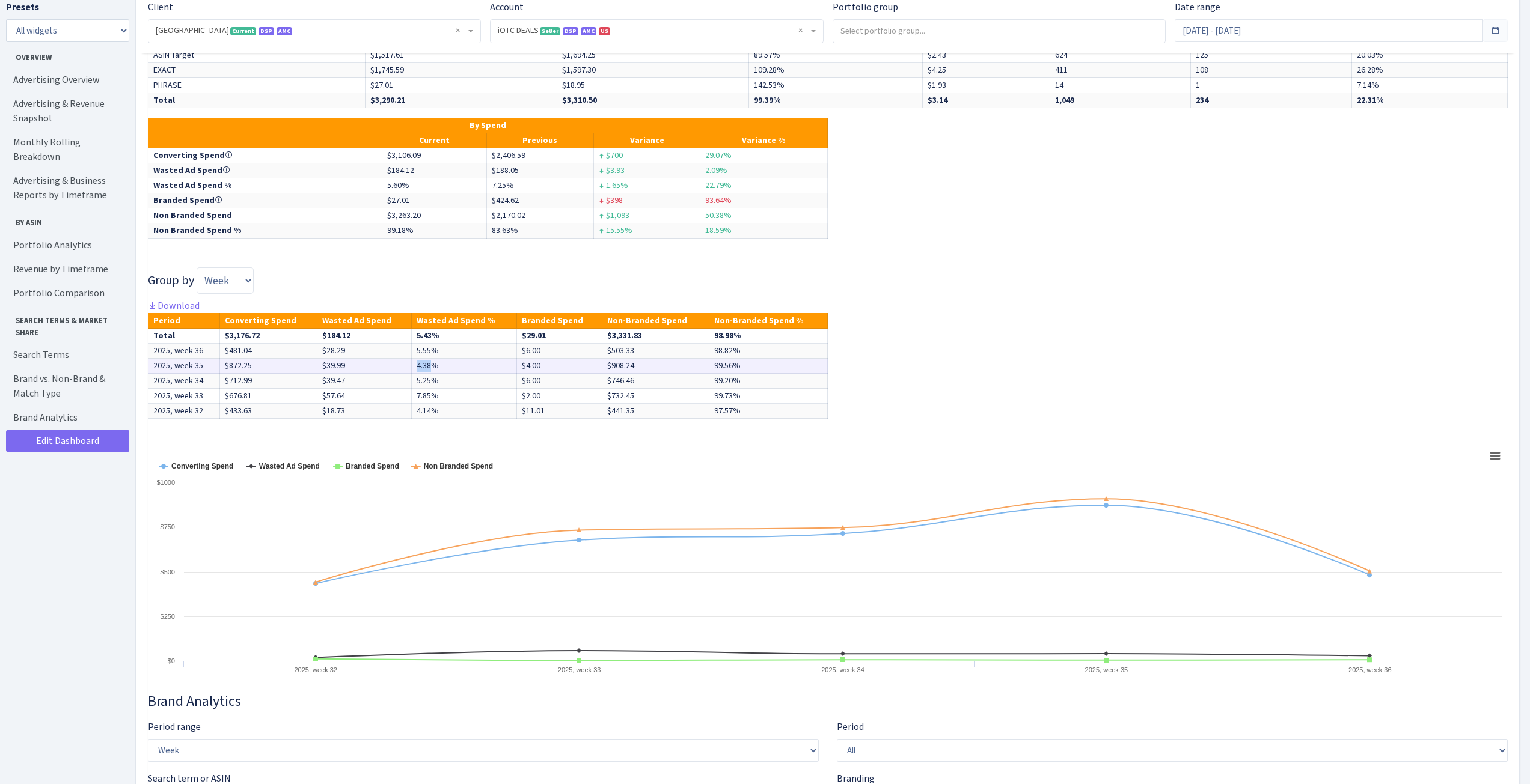
drag, startPoint x: 433, startPoint y: 385, endPoint x: 410, endPoint y: 384, distance: 23.0
click at [410, 374] on tr "2025, week 35 $872.25 $39.99 4.38% $4.00 $908.24 99.56%" at bounding box center [488, 366] width 679 height 15
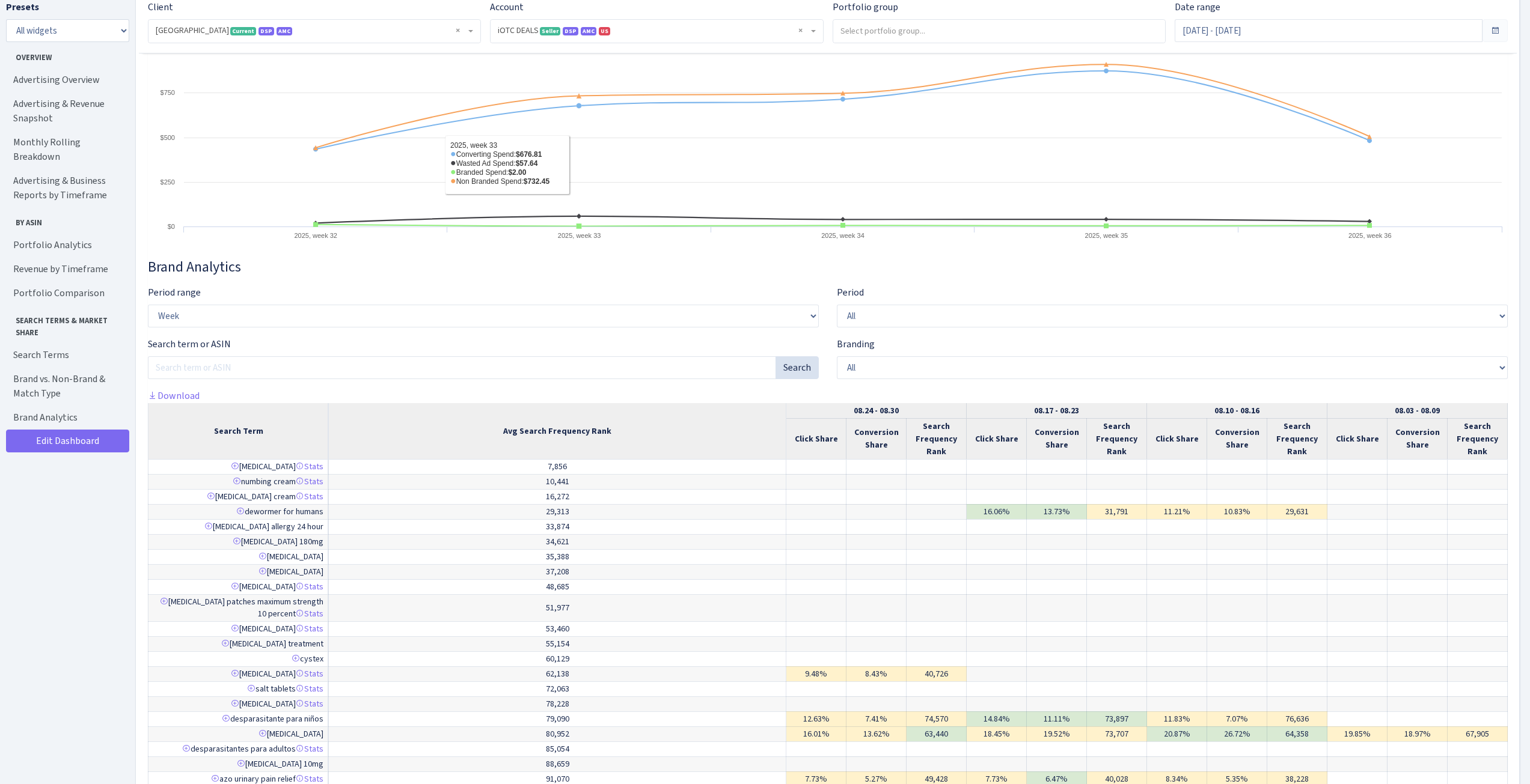
scroll to position [5356, 0]
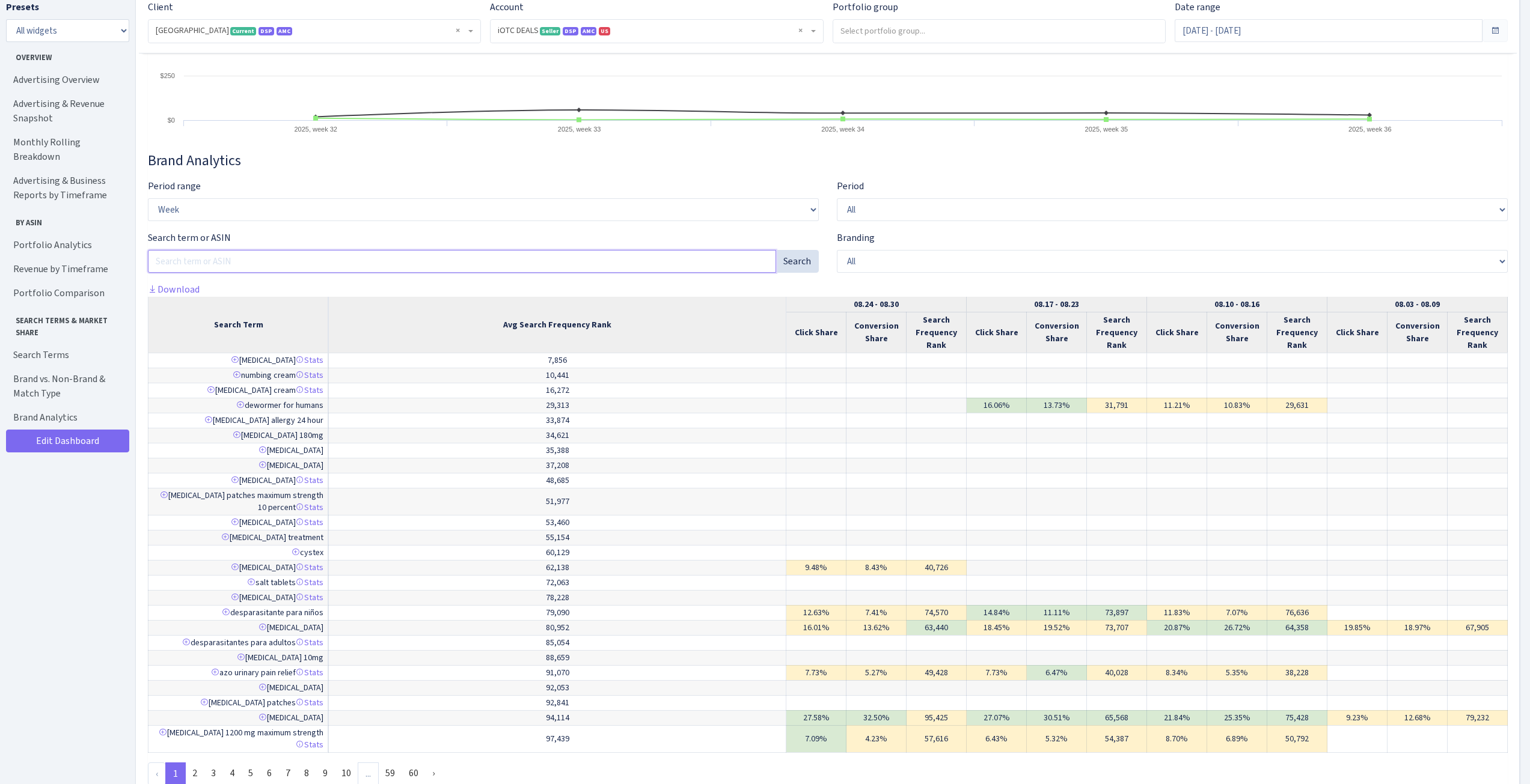
click at [397, 269] on input "Search ASIN" at bounding box center [462, 261] width 628 height 23
click at [683, 273] on input "Search ASIN" at bounding box center [462, 261] width 628 height 23
paste input "B09CJ9QS32"
type input "B09CJ9QS32"
click at [798, 273] on button "Search" at bounding box center [797, 261] width 43 height 23
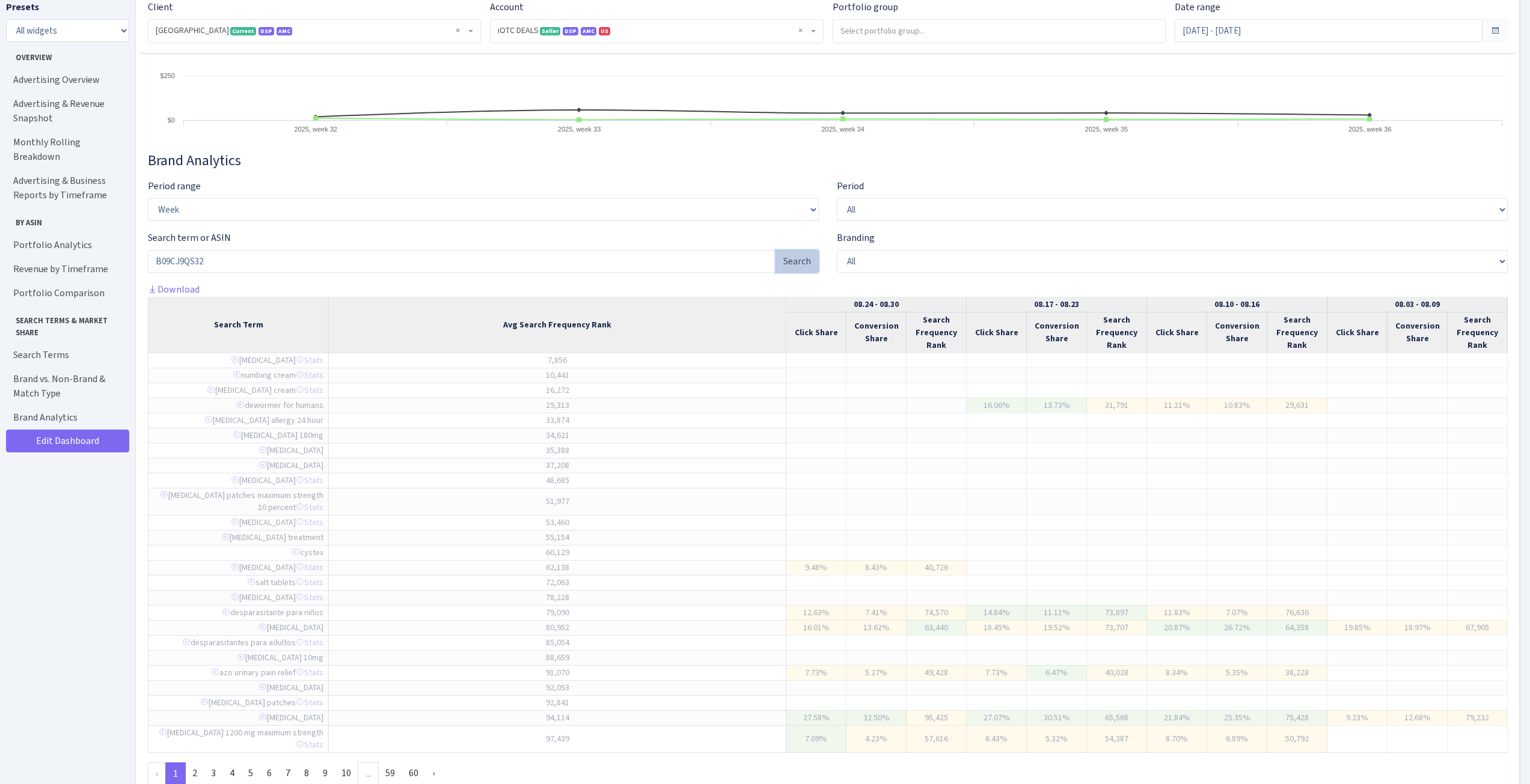
scroll to position [5216, 0]
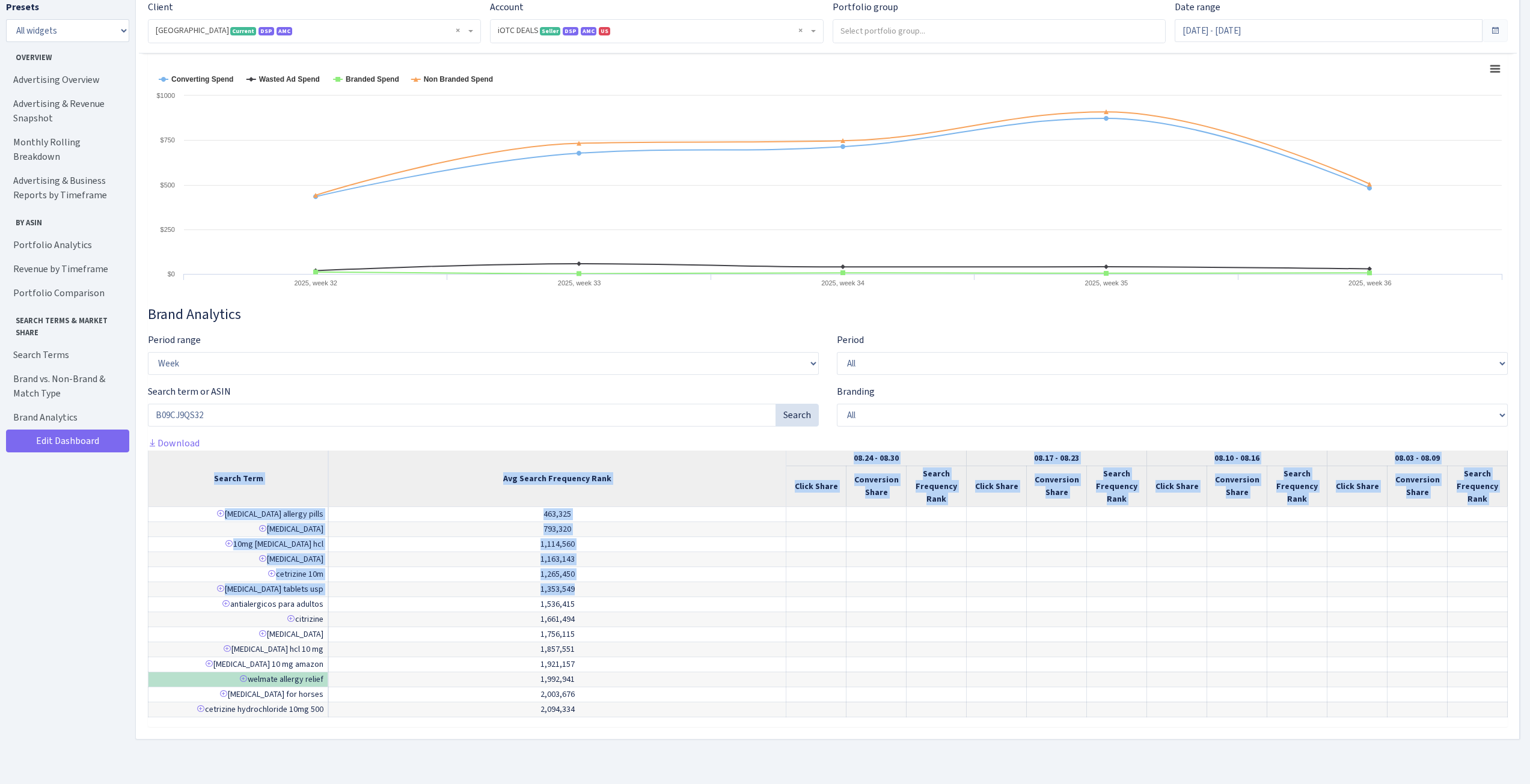
drag, startPoint x: 892, startPoint y: 596, endPoint x: 1535, endPoint y: 603, distance: 643.0
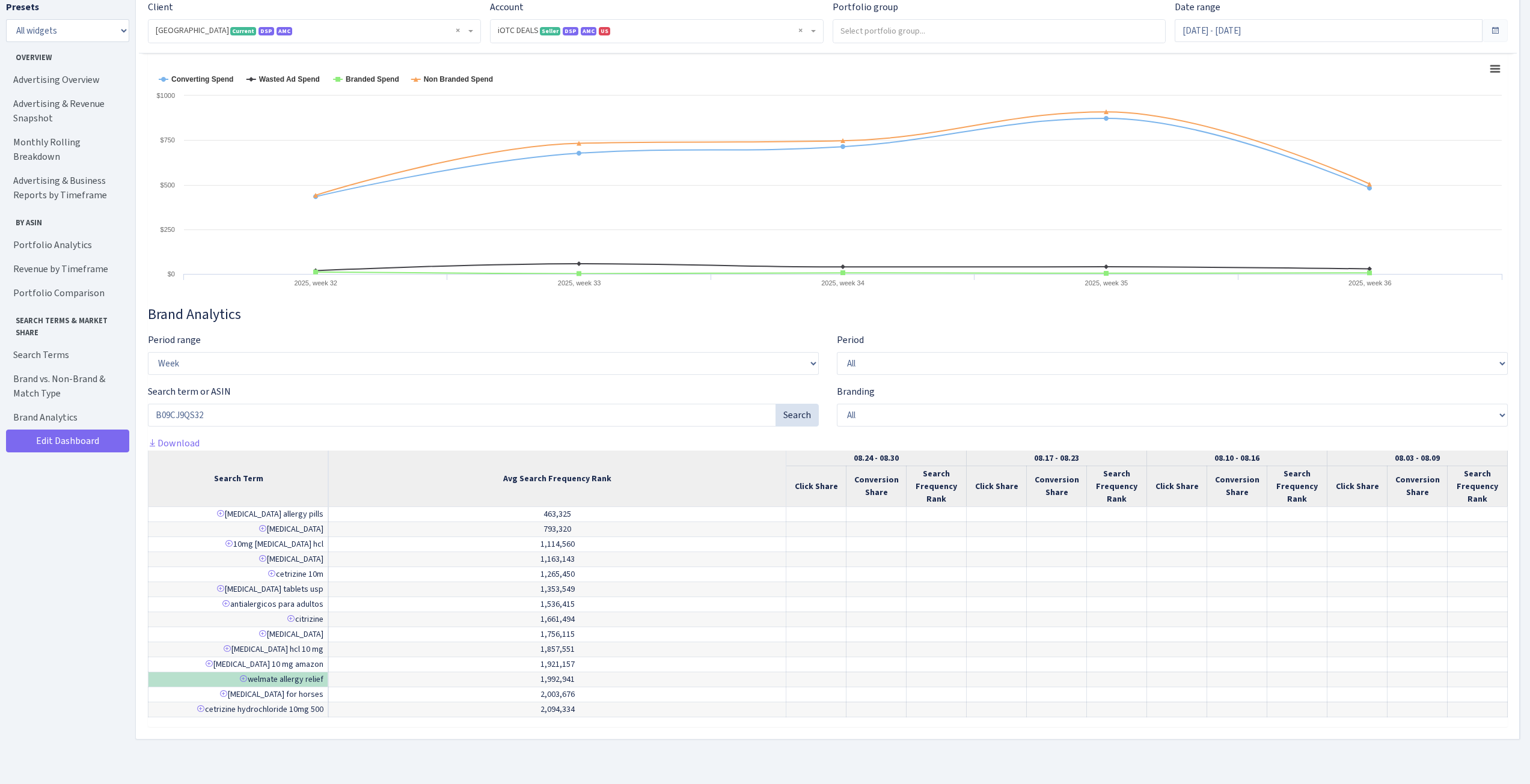
click at [993, 547] on td at bounding box center [997, 544] width 60 height 15
click at [992, 549] on td at bounding box center [997, 544] width 60 height 15
click at [762, 415] on input "B09CJ9QS32" at bounding box center [462, 415] width 628 height 23
click at [1023, 348] on div "Period All Recent" at bounding box center [1172, 353] width 671 height 42
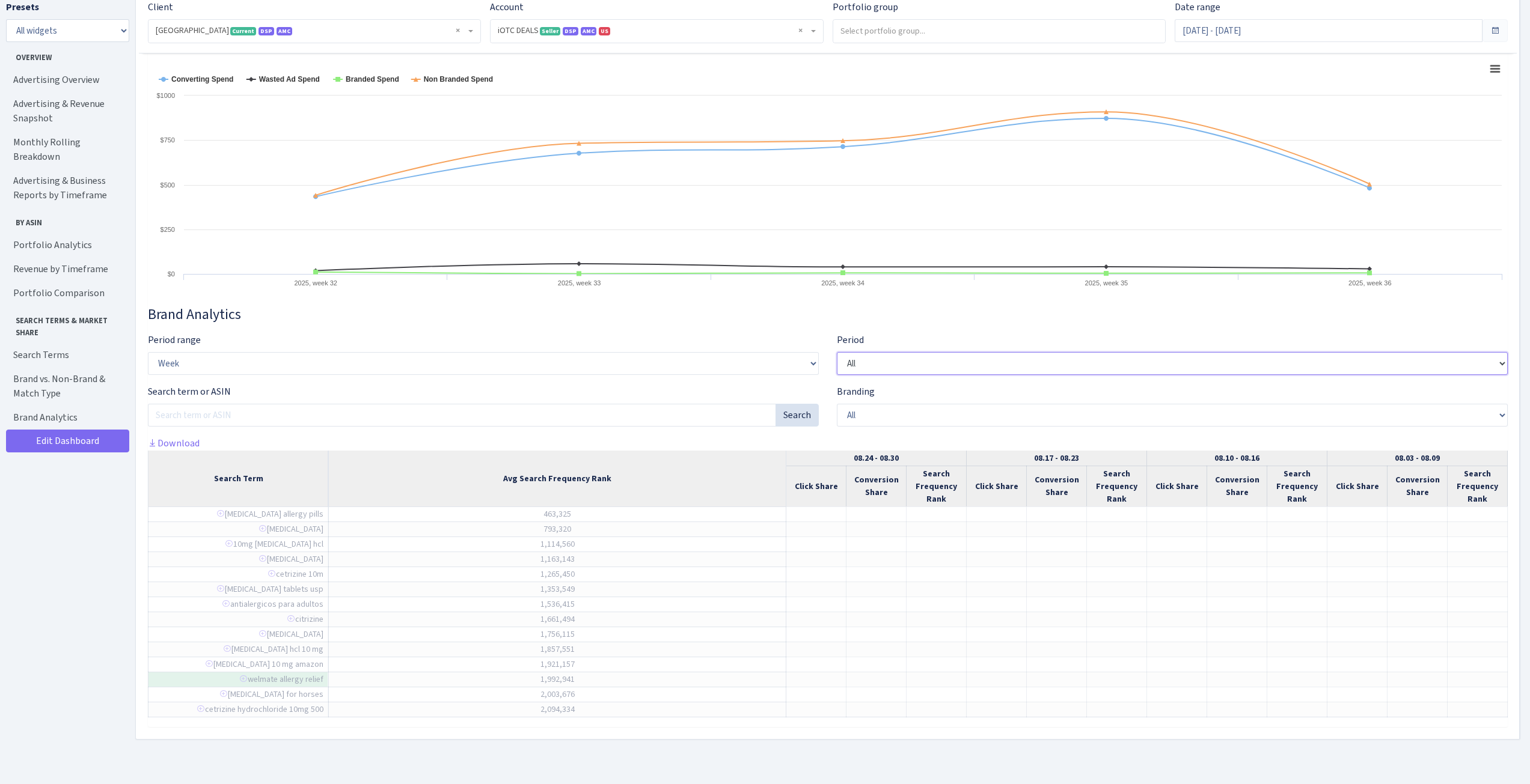
click at [1028, 357] on select "All Recent" at bounding box center [1172, 363] width 671 height 23
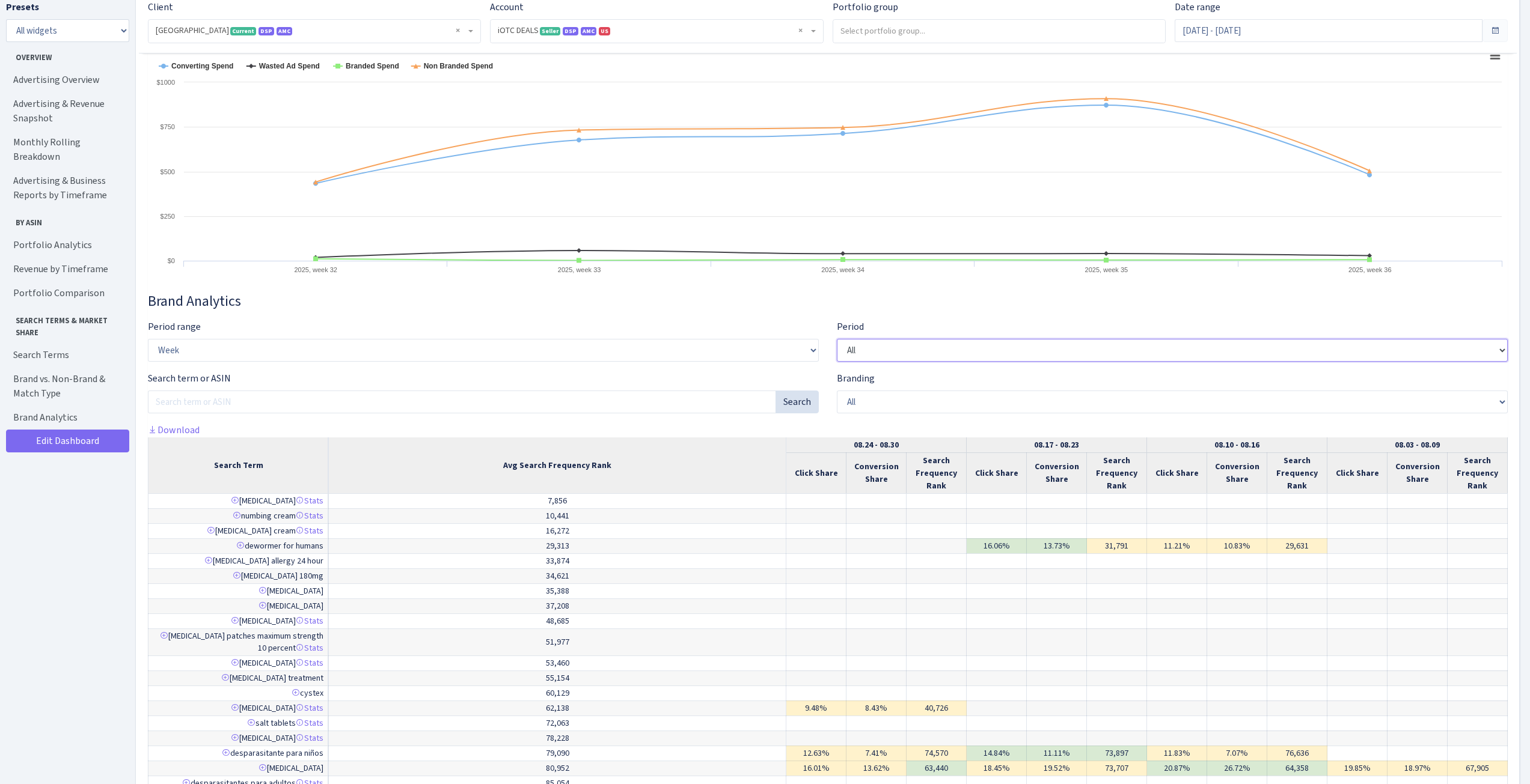
click at [1028, 357] on select "All Recent" at bounding box center [1172, 350] width 671 height 23
click at [995, 412] on select "All Non branded Branded" at bounding box center [1172, 402] width 671 height 23
click at [994, 411] on select "All Non branded Branded" at bounding box center [1172, 402] width 671 height 23
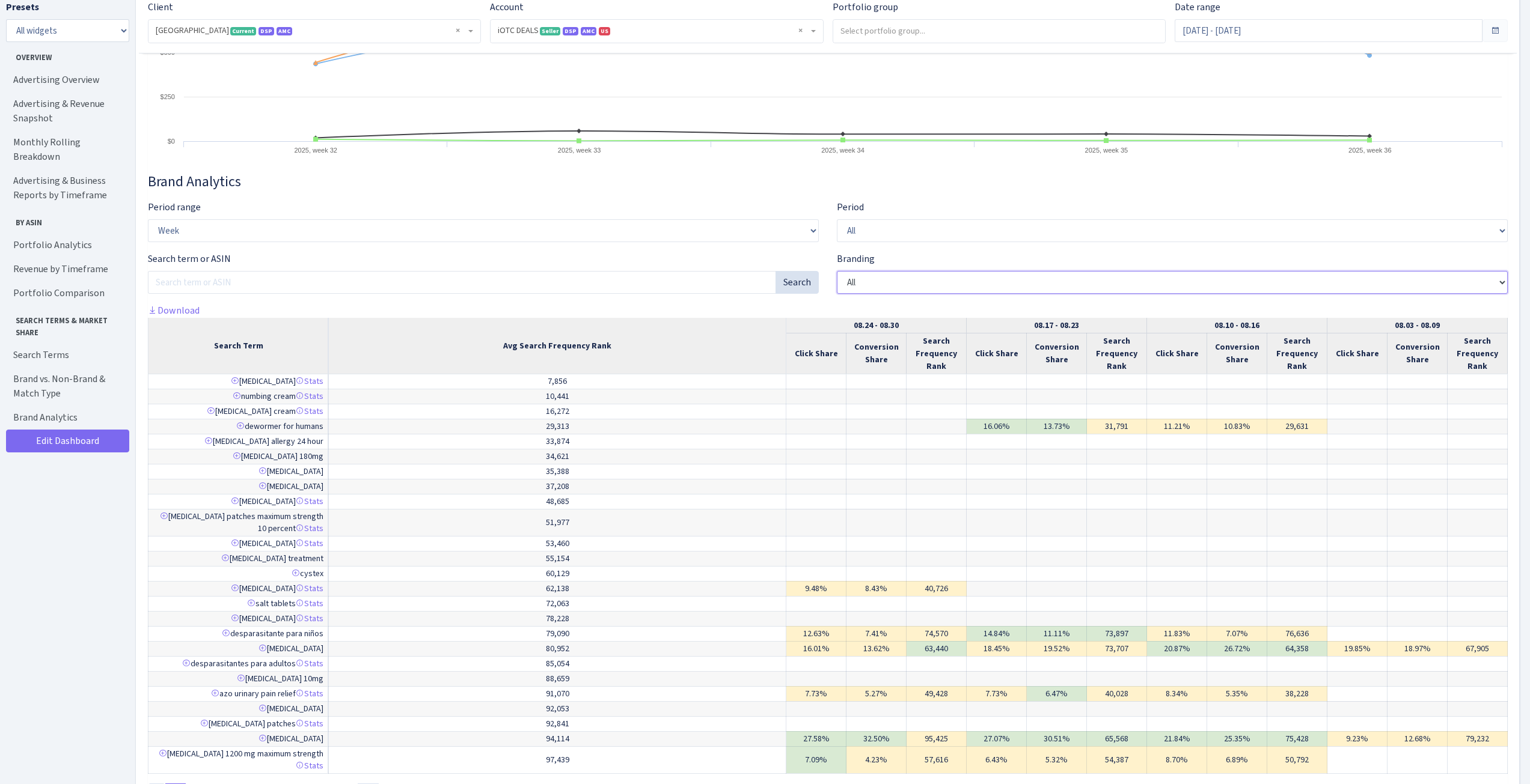
scroll to position [5337, 0]
click at [281, 242] on select "Week Month Quarter" at bounding box center [483, 230] width 671 height 23
click at [302, 278] on div "Search term or ASIN Search" at bounding box center [483, 272] width 671 height 42
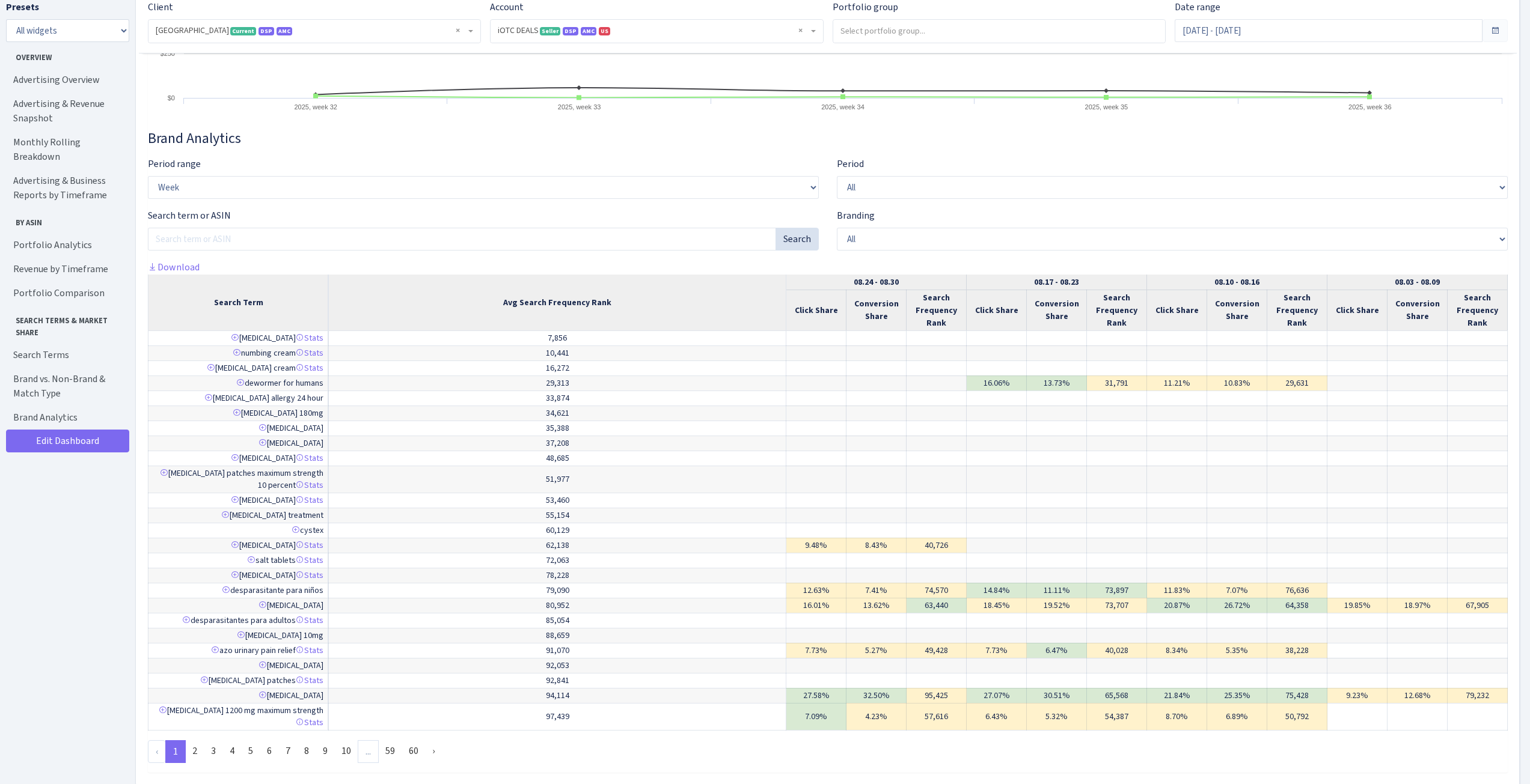
scroll to position [5426, 0]
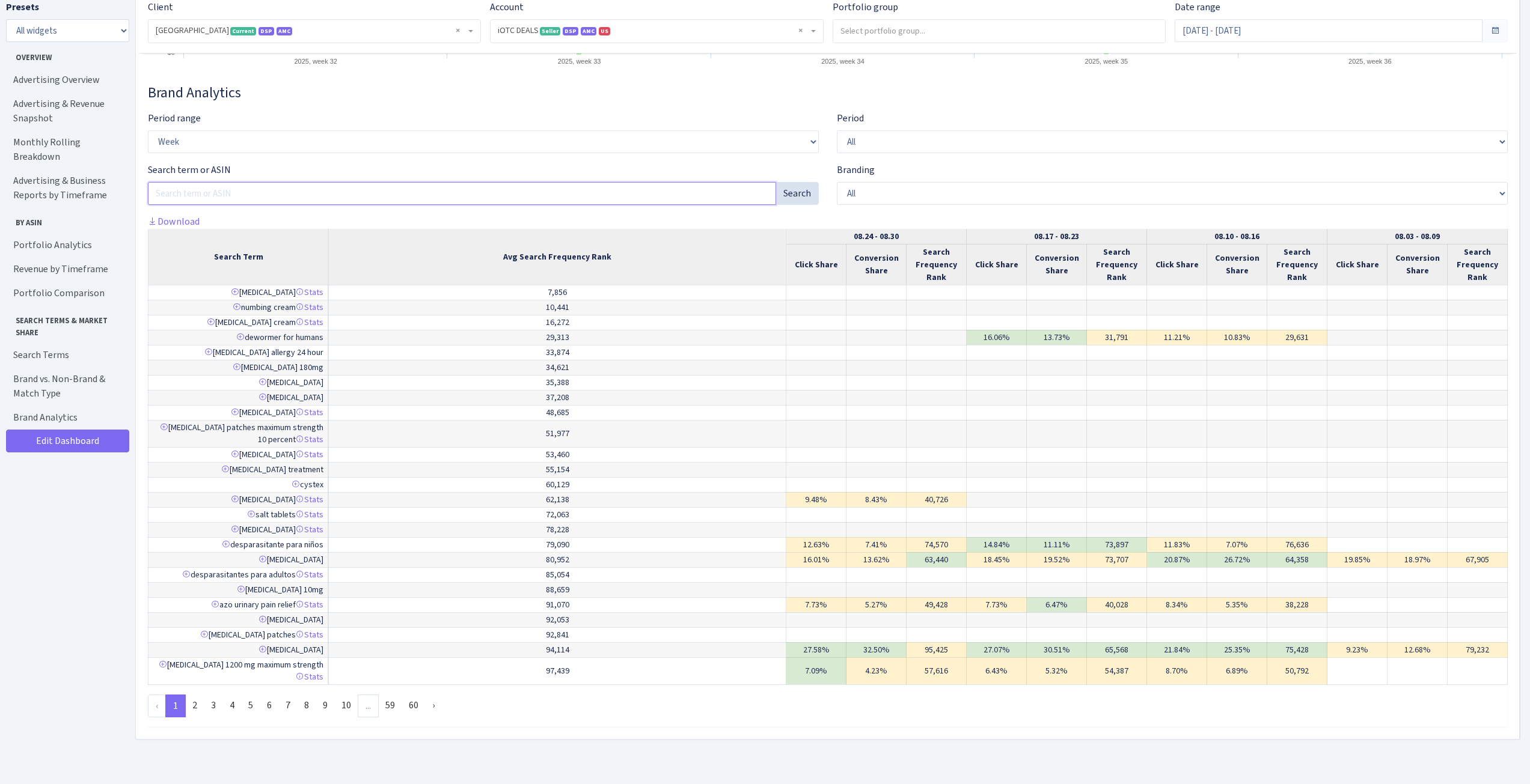
click at [421, 205] on input "Search ASIN" at bounding box center [462, 193] width 628 height 23
paste input "B09CJ9QS32"
type input "B09CJ9QS32"
click at [800, 205] on button "Search" at bounding box center [797, 193] width 43 height 23
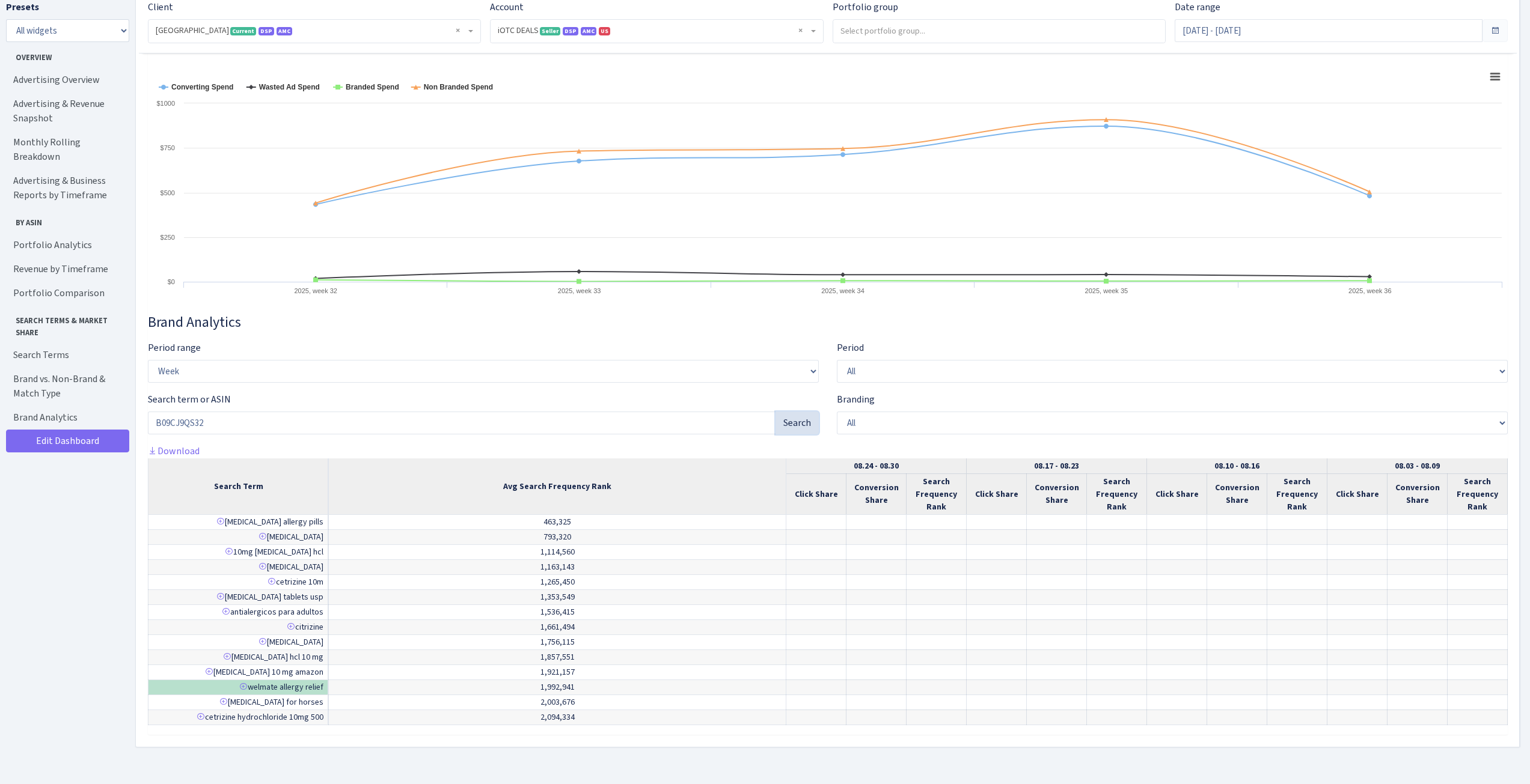
scroll to position [5216, 0]
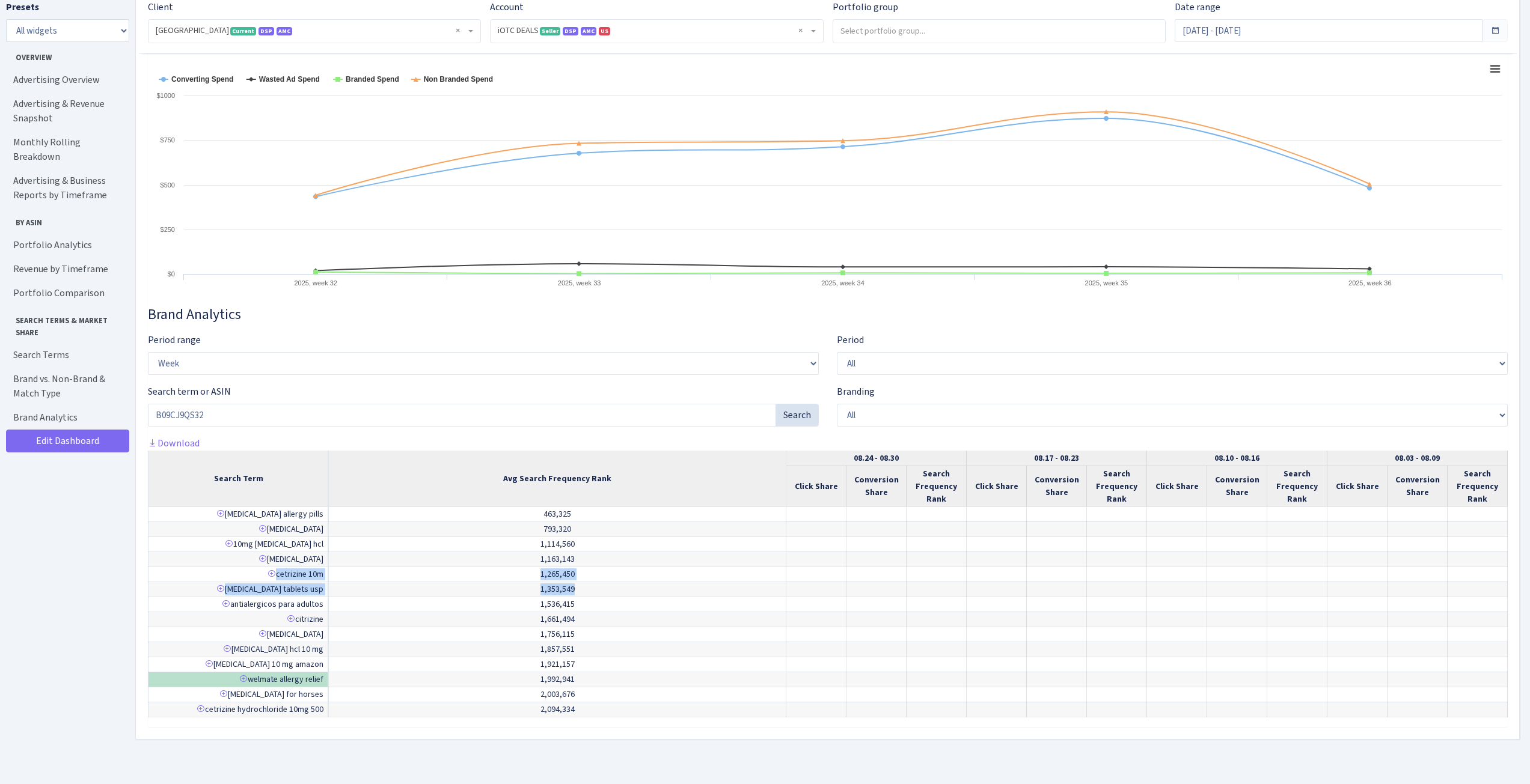
drag, startPoint x: 900, startPoint y: 571, endPoint x: 613, endPoint y: 583, distance: 287.3
click at [613, 583] on tbody "cetirizine allergy pills 463,325 793,320" at bounding box center [827, 612] width 1359 height 211
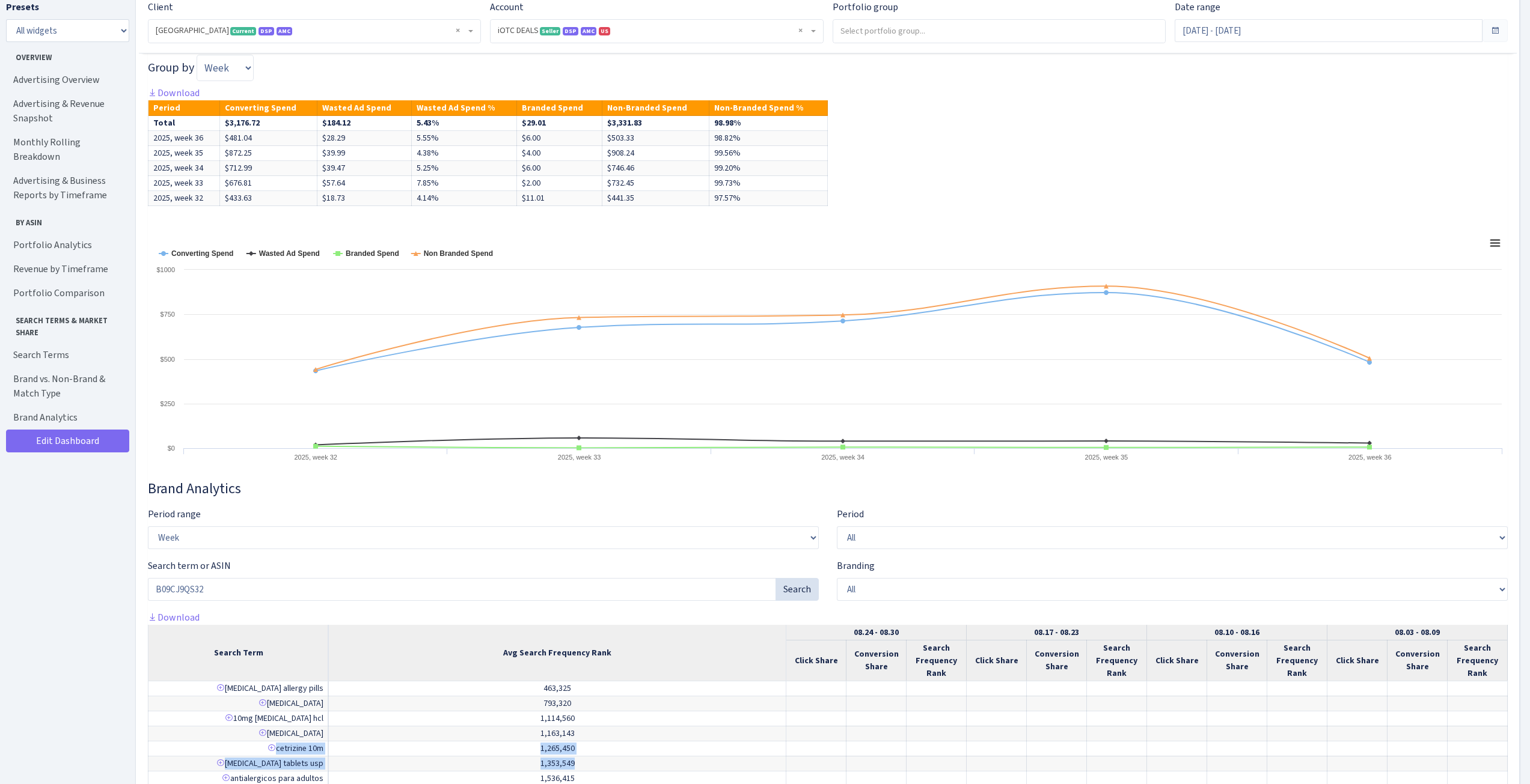
scroll to position [4855, 0]
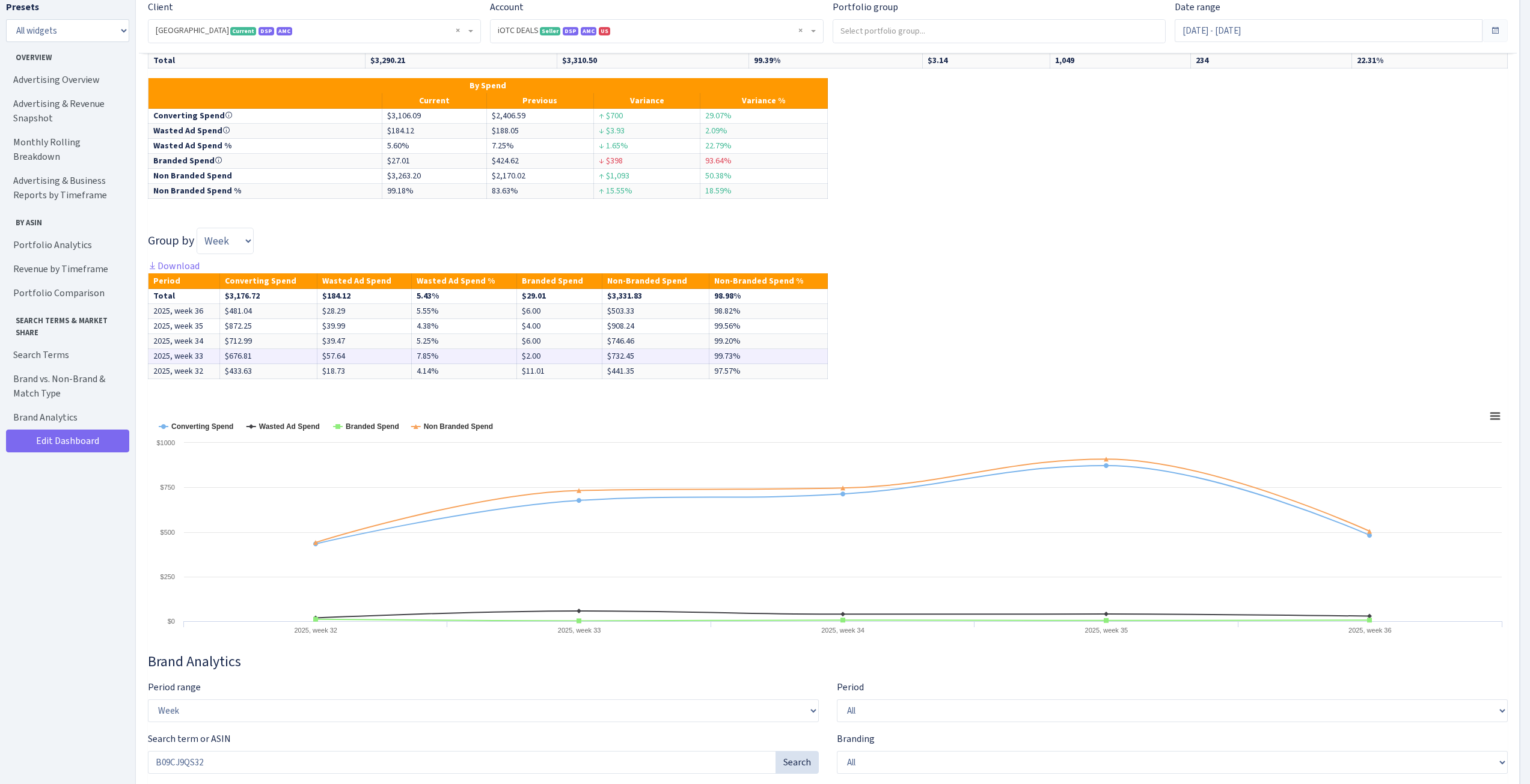
drag, startPoint x: 269, startPoint y: 371, endPoint x: 272, endPoint y: 365, distance: 6.7
click at [272, 364] on td "$676.81" at bounding box center [269, 357] width 98 height 15
drag, startPoint x: 339, startPoint y: 368, endPoint x: 306, endPoint y: 370, distance: 33.1
click at [306, 364] on tr "2025, week 33 $676.81 $57.64 7.85% $2.00 $732.45 99.73%" at bounding box center [488, 357] width 679 height 15
drag, startPoint x: 451, startPoint y: 330, endPoint x: 378, endPoint y: 322, distance: 73.4
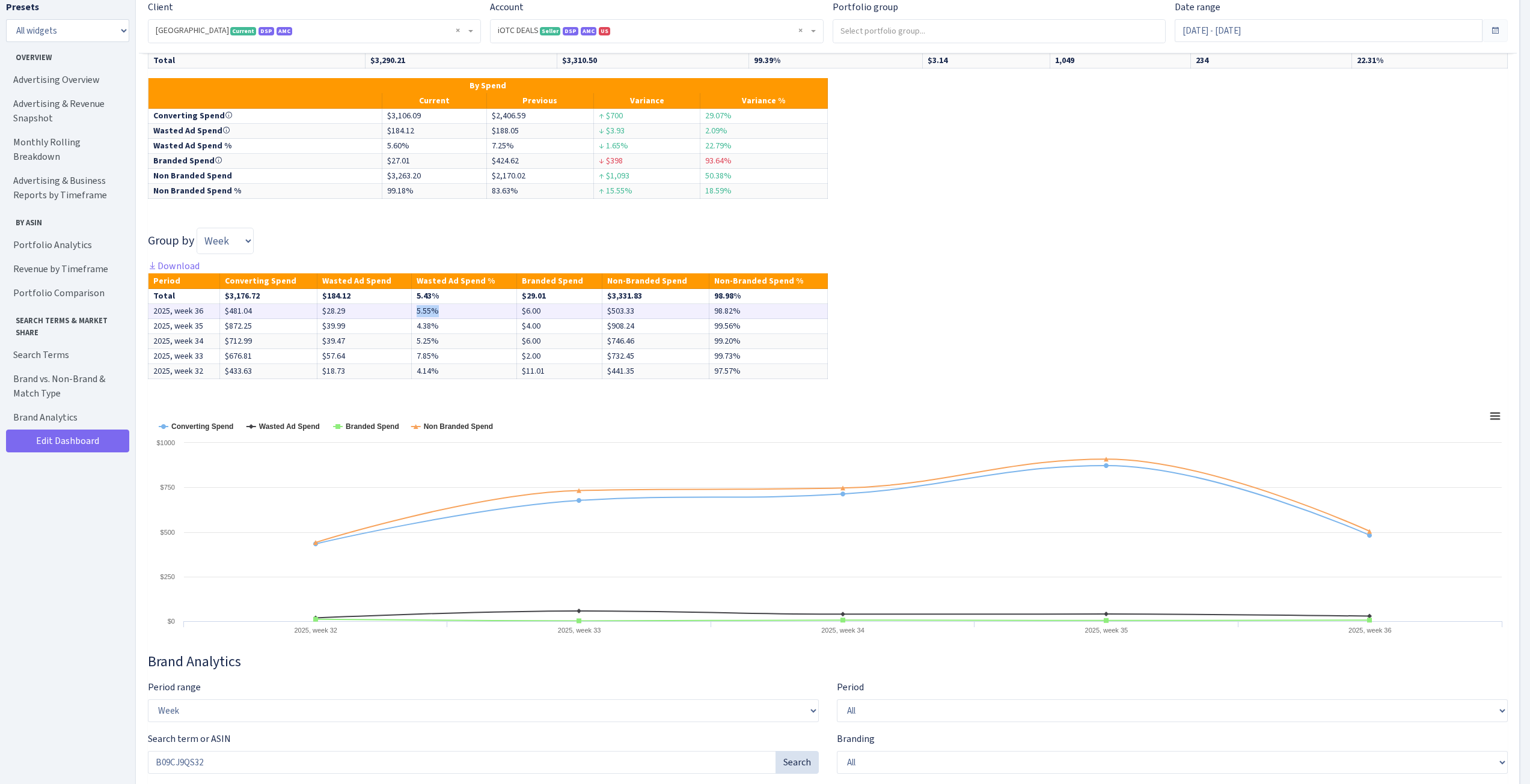
click at [378, 319] on tr "2025, week 36 $481.04 $28.29 5.55% $6.00 $503.33 98.82%" at bounding box center [488, 312] width 679 height 15
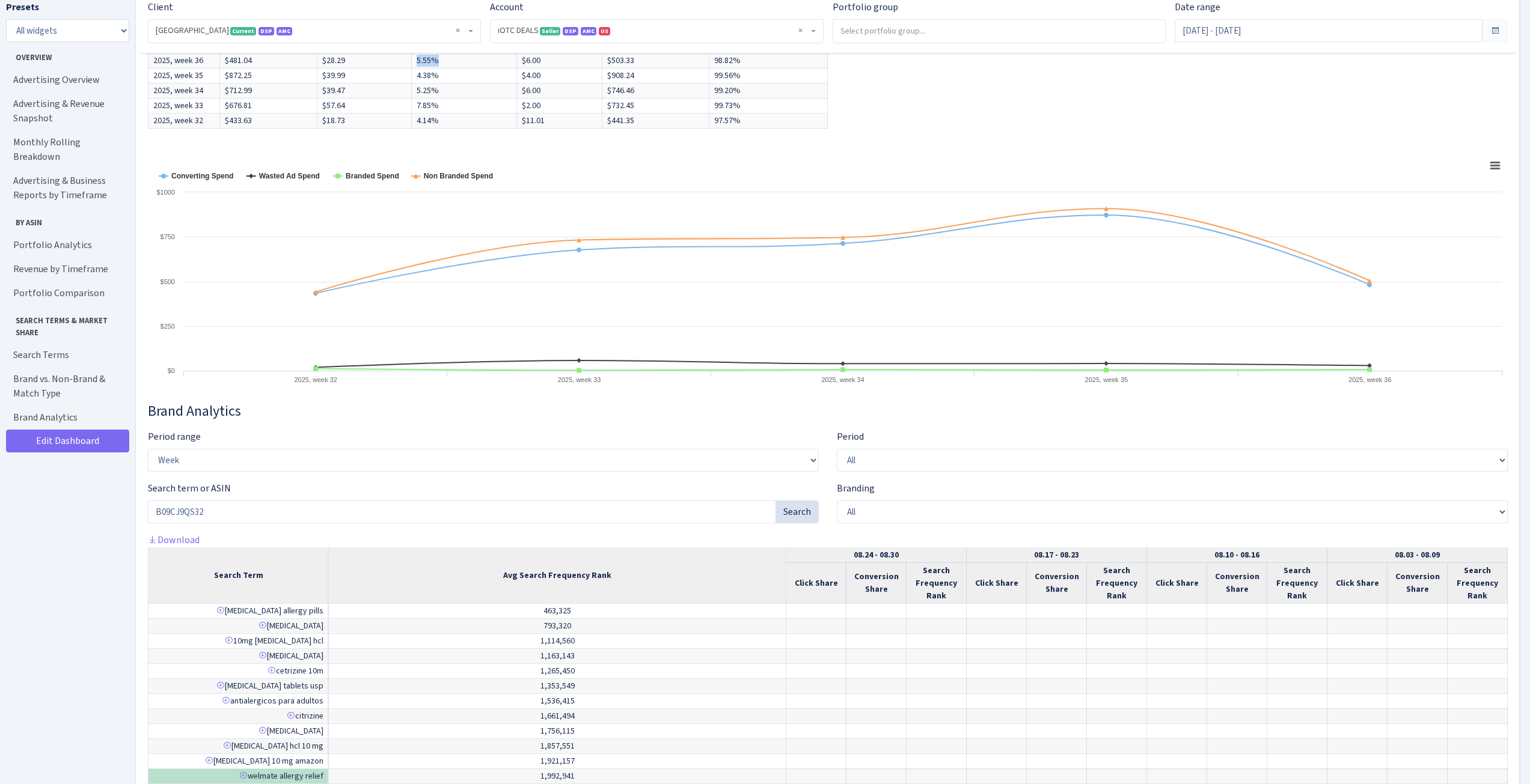
scroll to position [5216, 0]
